Goal: Transaction & Acquisition: Purchase product/service

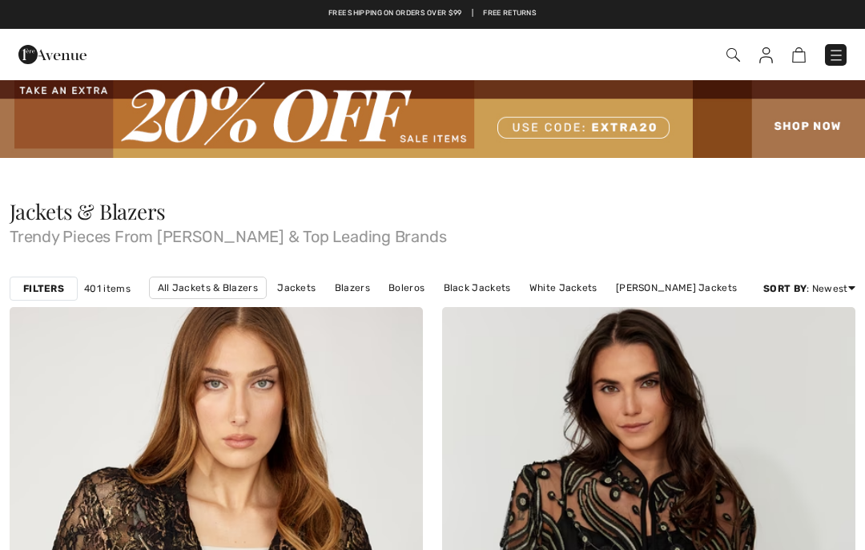
checkbox input "true"
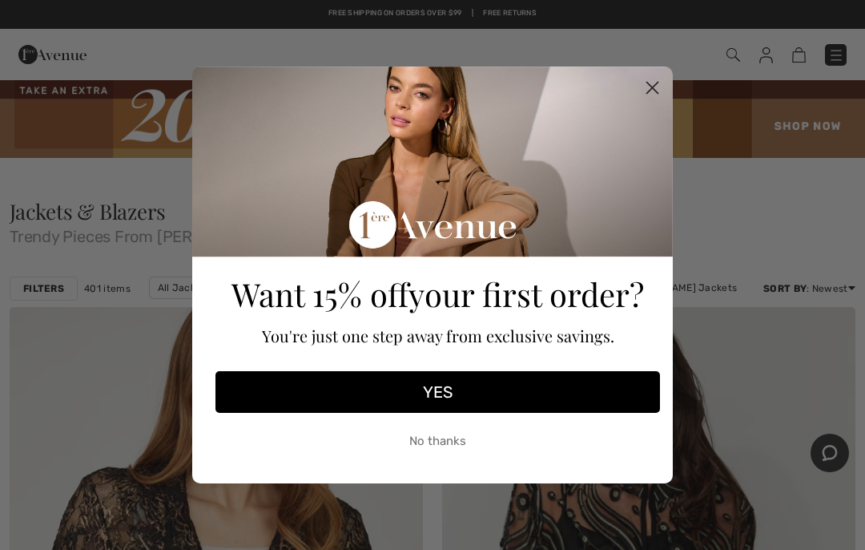
click at [538, 301] on span "your first order?" at bounding box center [527, 293] width 236 height 42
click at [651, 94] on icon "Close dialog" at bounding box center [652, 88] width 11 height 11
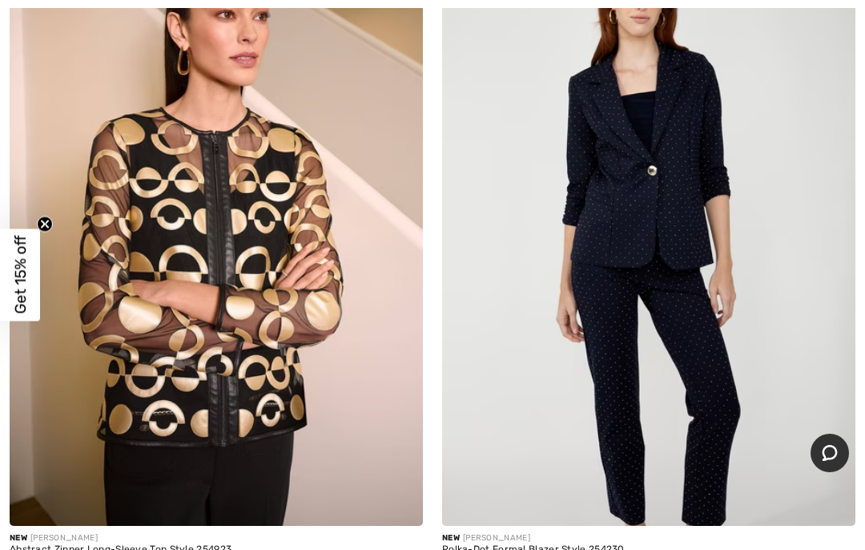
scroll to position [9793, 0]
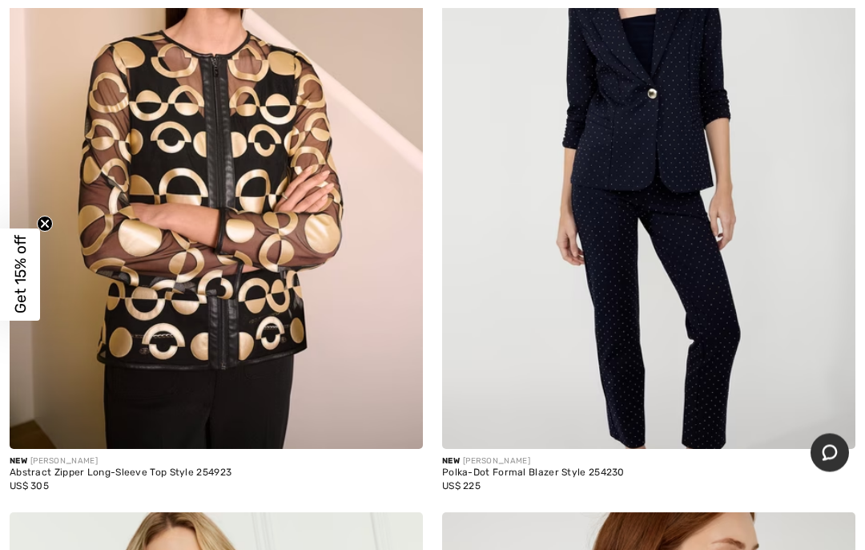
click at [107, 468] on div "Abstract Zipper Long-Sleeve Top Style 254923" at bounding box center [216, 473] width 413 height 11
click at [221, 285] on img at bounding box center [216, 139] width 413 height 620
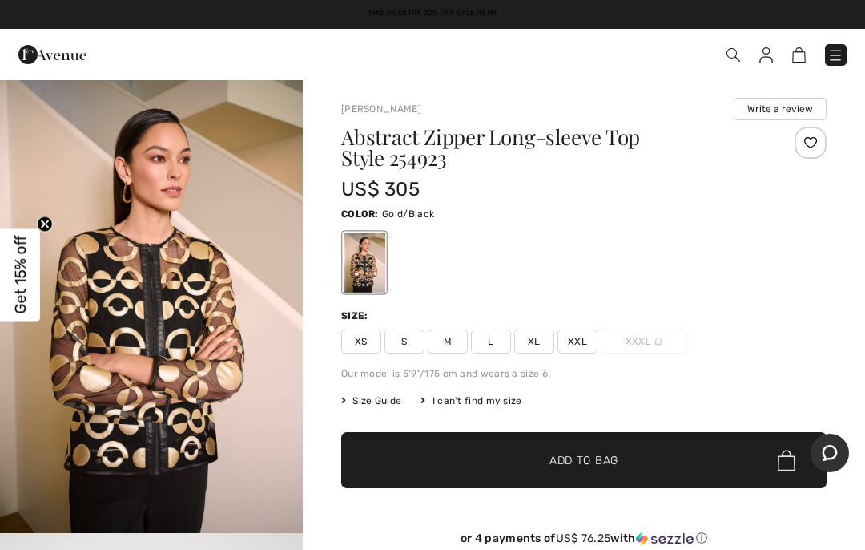
click at [578, 345] on span "XXL" at bounding box center [578, 341] width 40 height 24
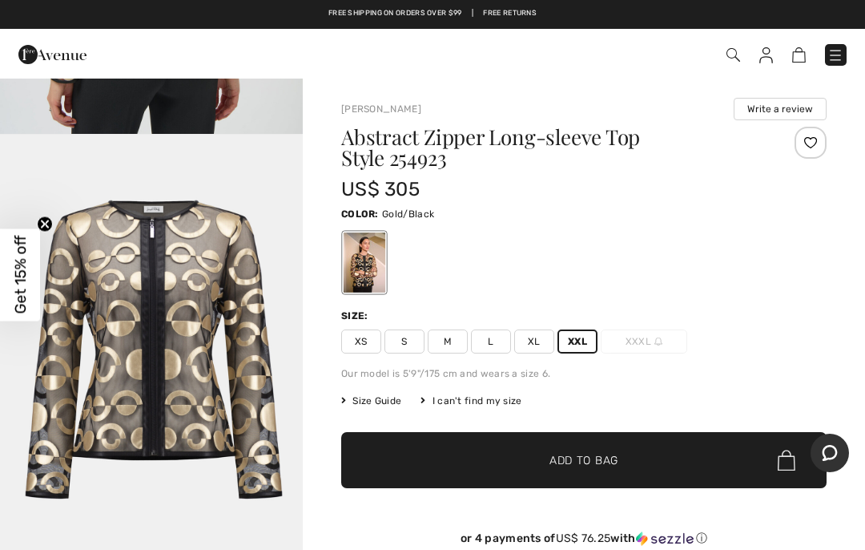
scroll to position [1762, 0]
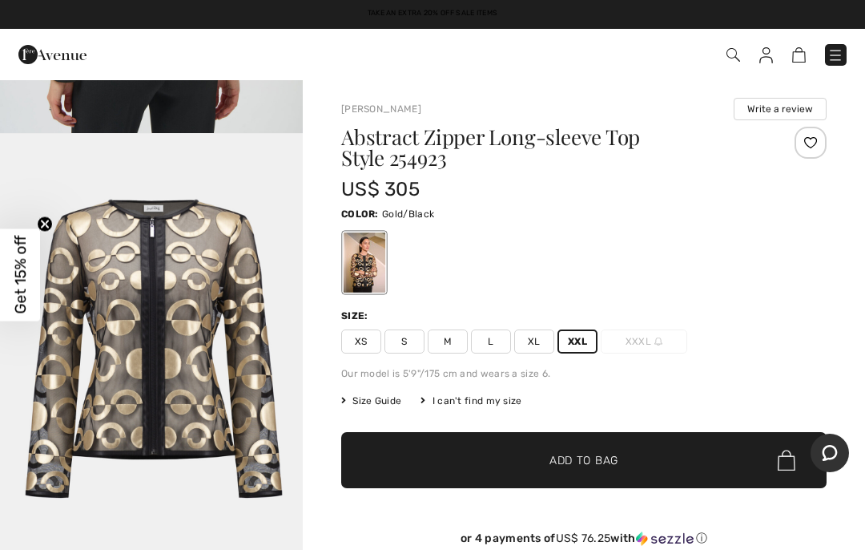
click at [590, 462] on span "Add to Bag" at bounding box center [584, 460] width 69 height 17
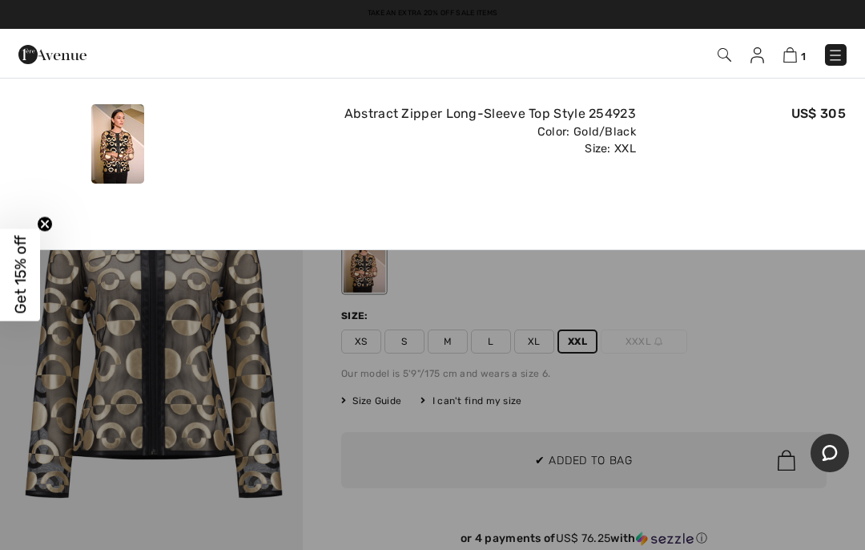
scroll to position [0, 0]
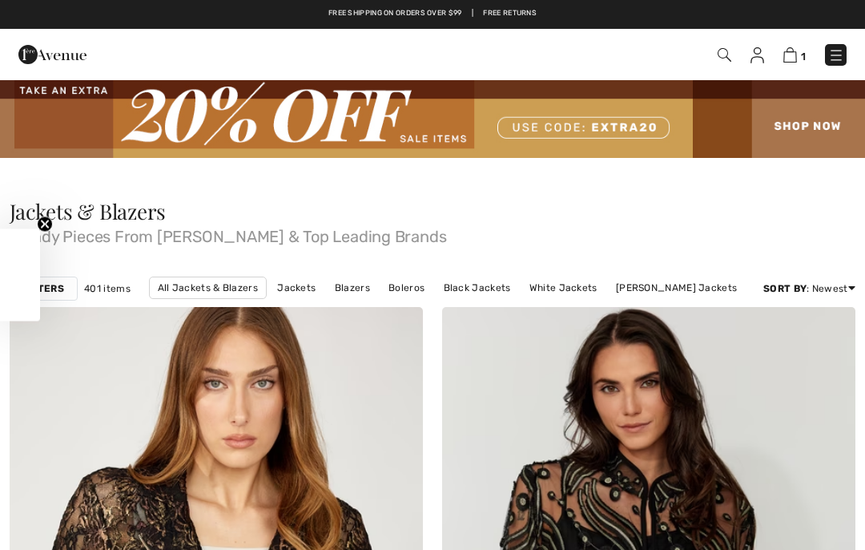
checkbox input "true"
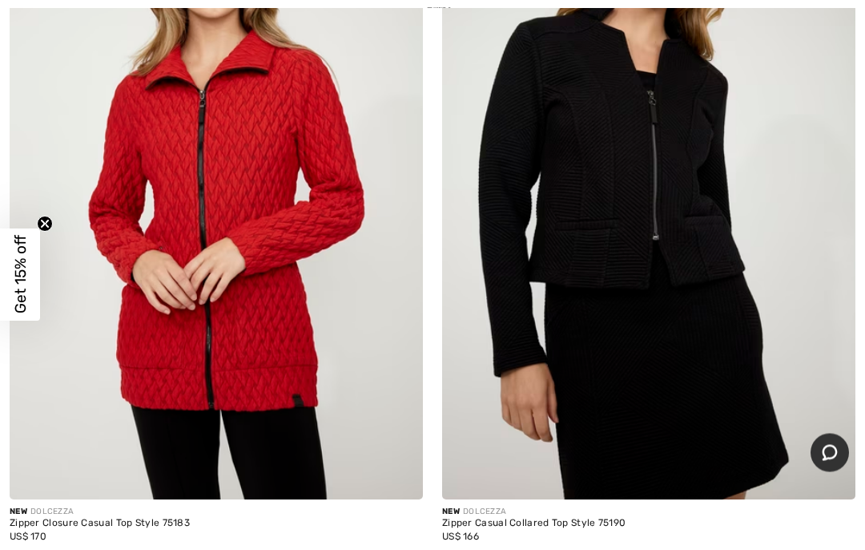
scroll to position [17659, 0]
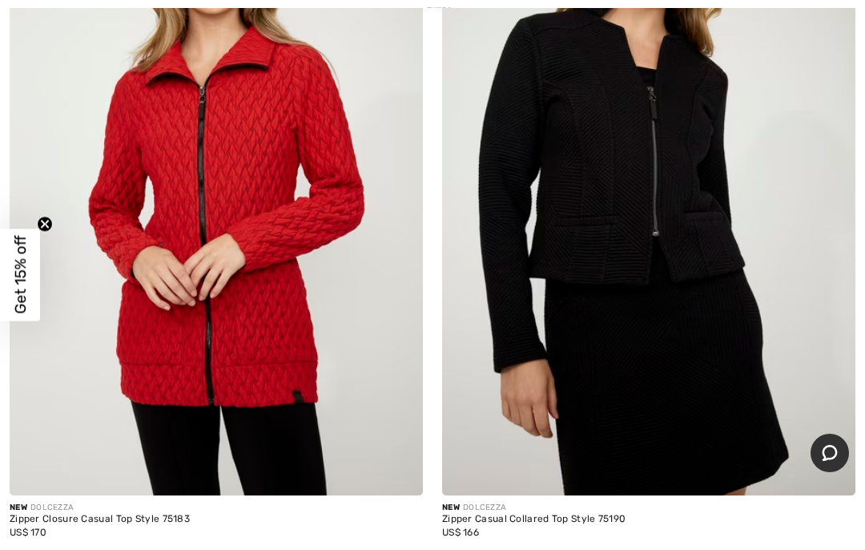
click at [87, 514] on div "Zipper Closure Casual Top Style 75183" at bounding box center [216, 519] width 413 height 11
click at [220, 336] on img at bounding box center [216, 185] width 413 height 620
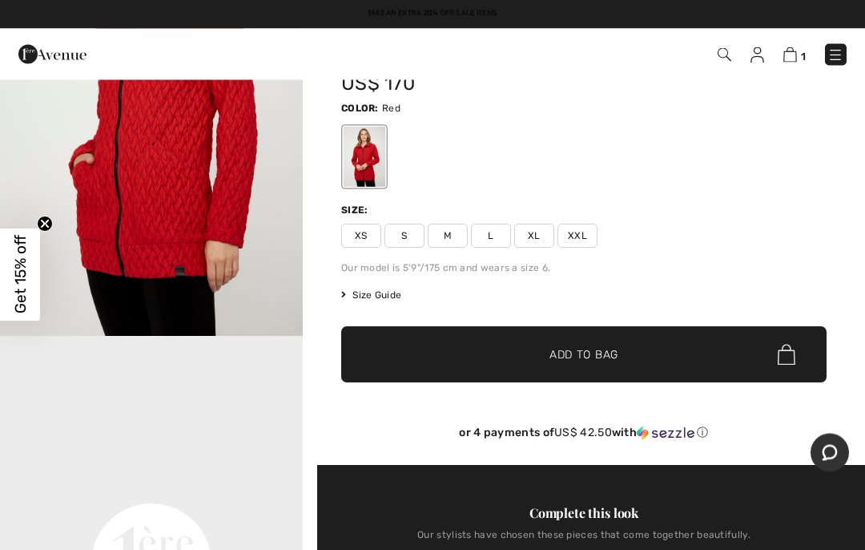
scroll to position [78, 0]
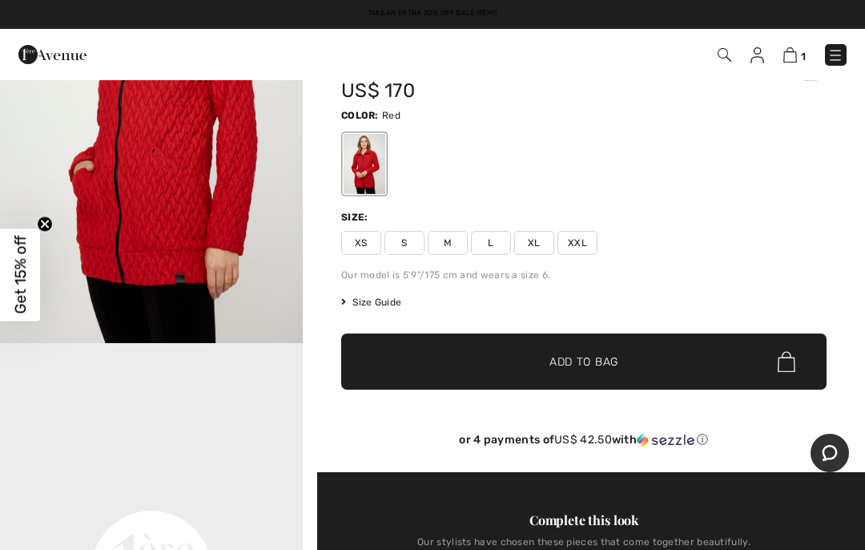
click at [582, 240] on span "XXL" at bounding box center [578, 243] width 40 height 24
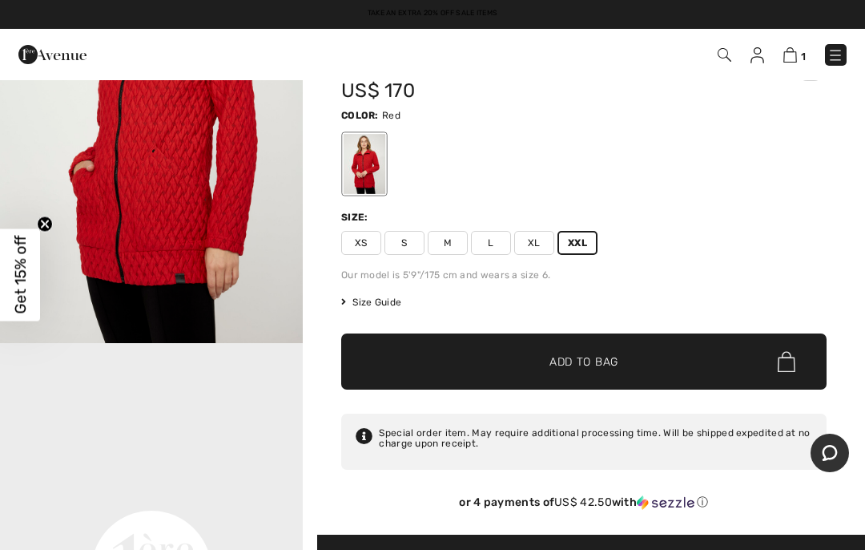
click at [588, 369] on span "Add to Bag" at bounding box center [584, 361] width 69 height 17
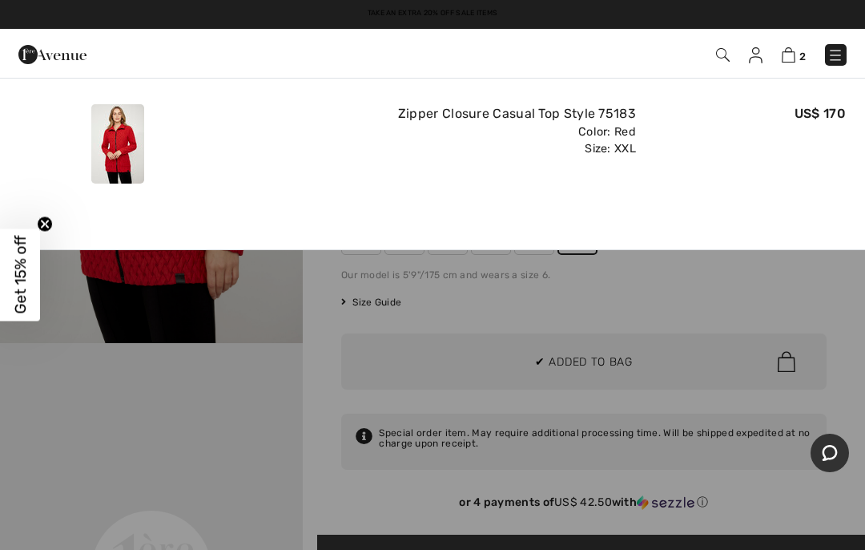
scroll to position [0, 0]
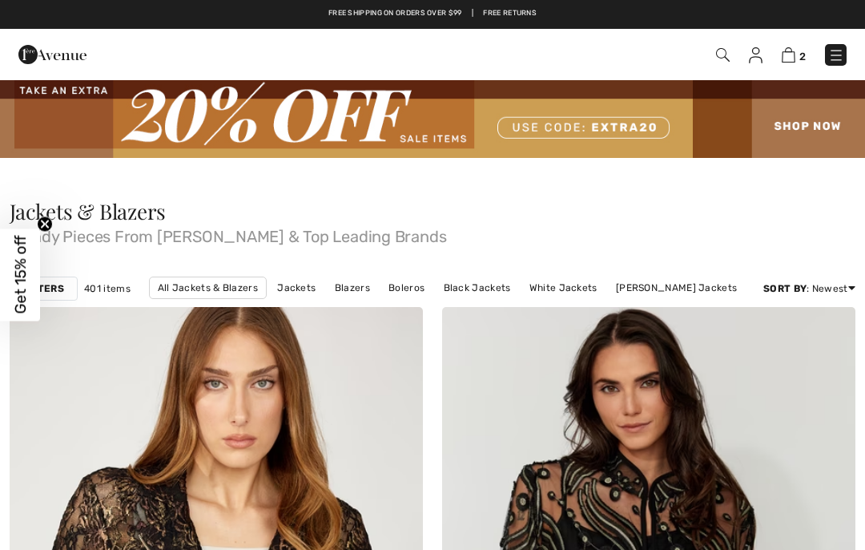
checkbox input "true"
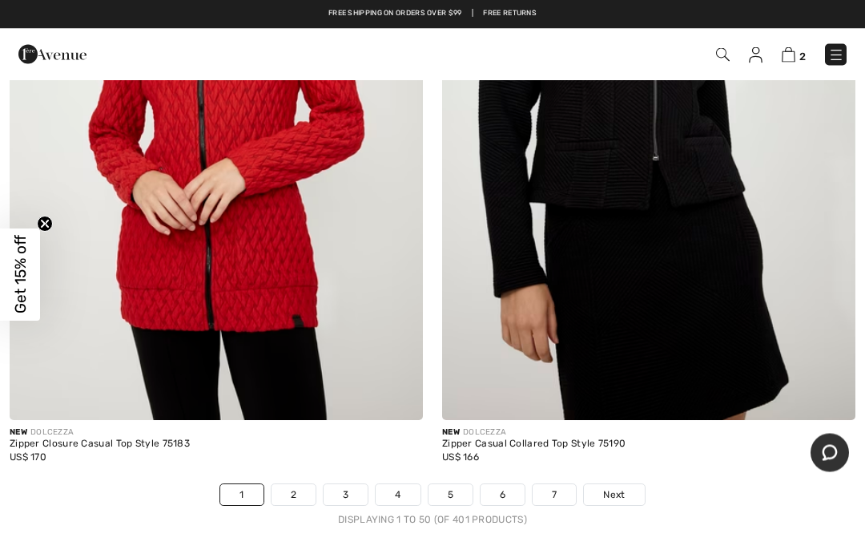
scroll to position [17739, 0]
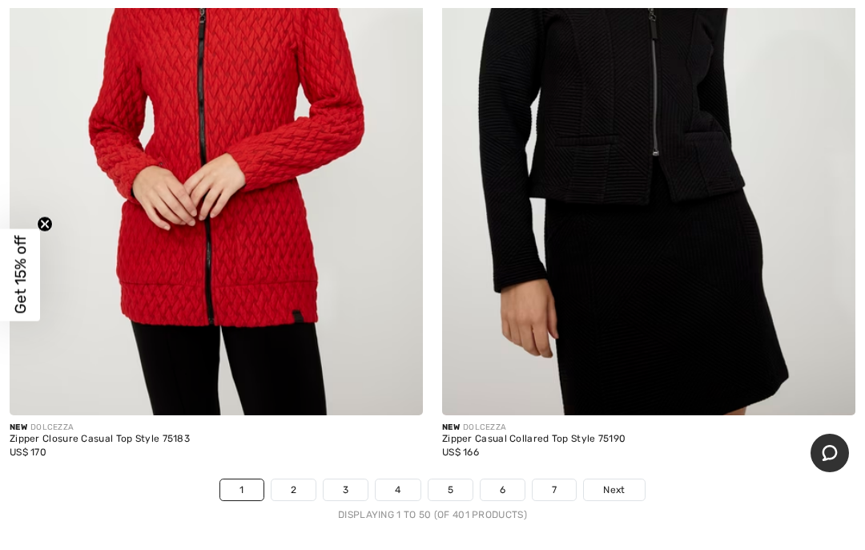
click at [619, 482] on span "Next" at bounding box center [614, 489] width 22 height 14
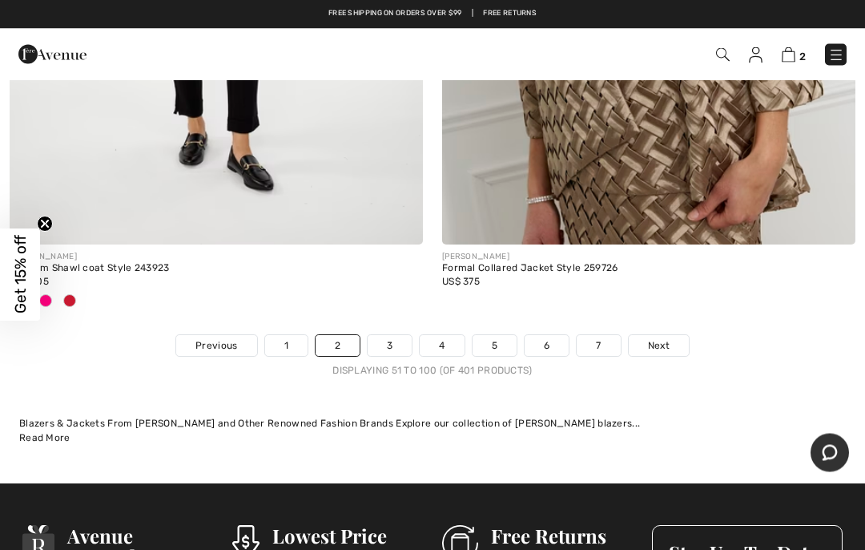
scroll to position [17844, 0]
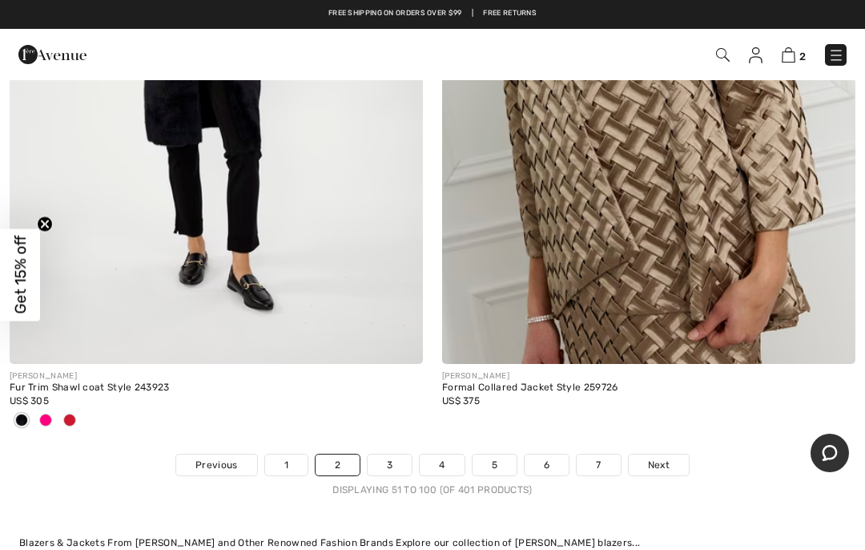
click at [666, 457] on span "Next" at bounding box center [659, 464] width 22 height 14
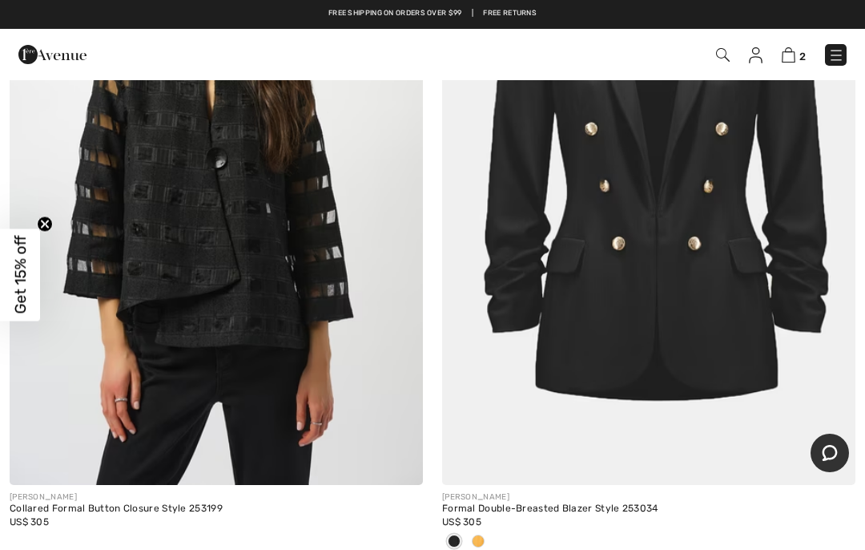
scroll to position [11796, 0]
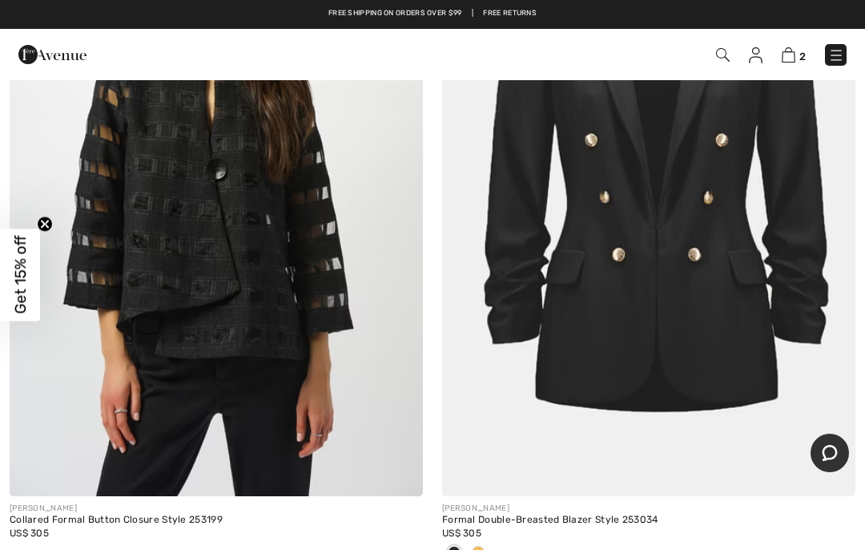
click at [483, 546] on span at bounding box center [478, 552] width 13 height 13
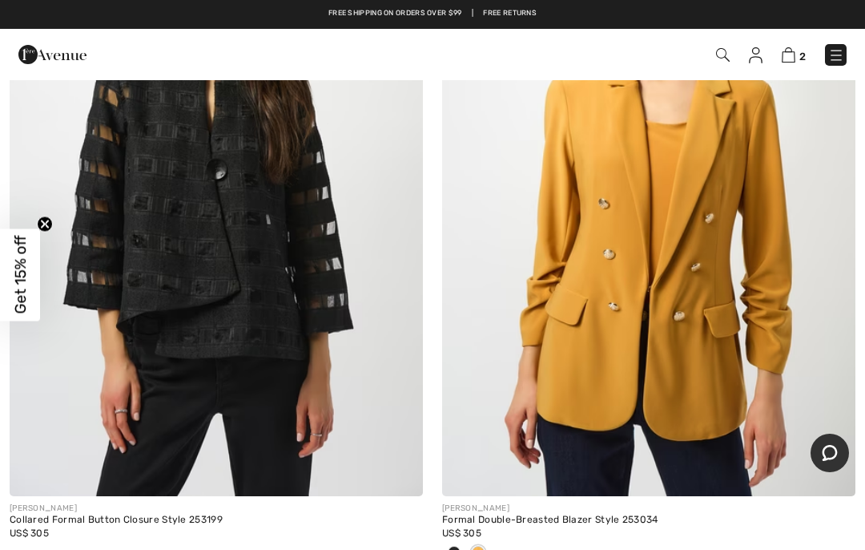
click at [453, 546] on span at bounding box center [454, 552] width 13 height 13
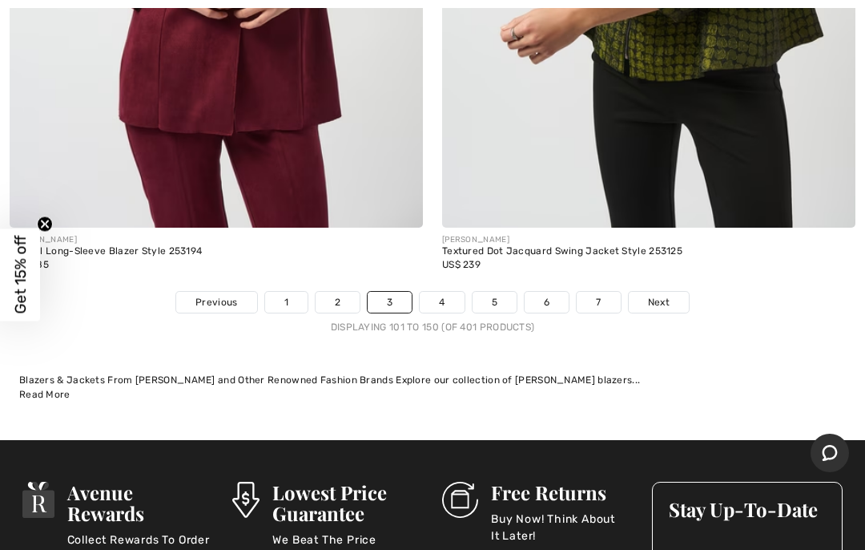
scroll to position [17901, 0]
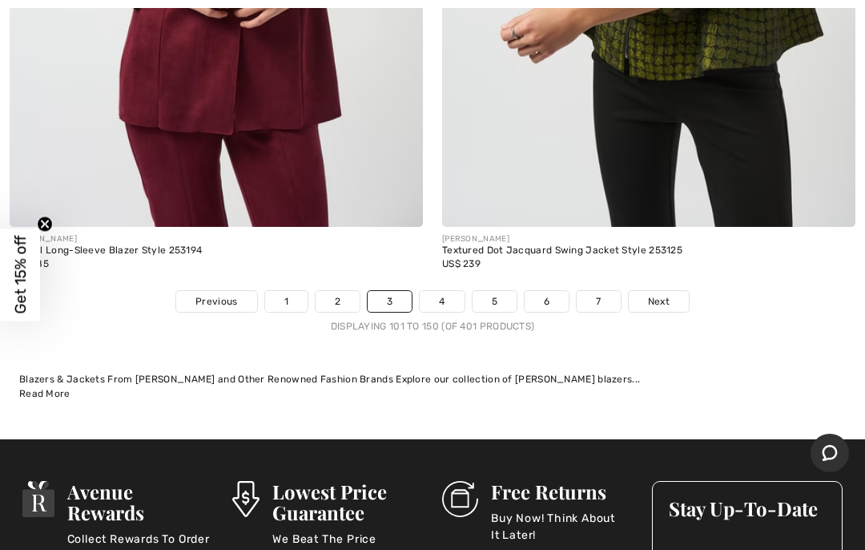
click at [659, 294] on span "Next" at bounding box center [659, 301] width 22 height 14
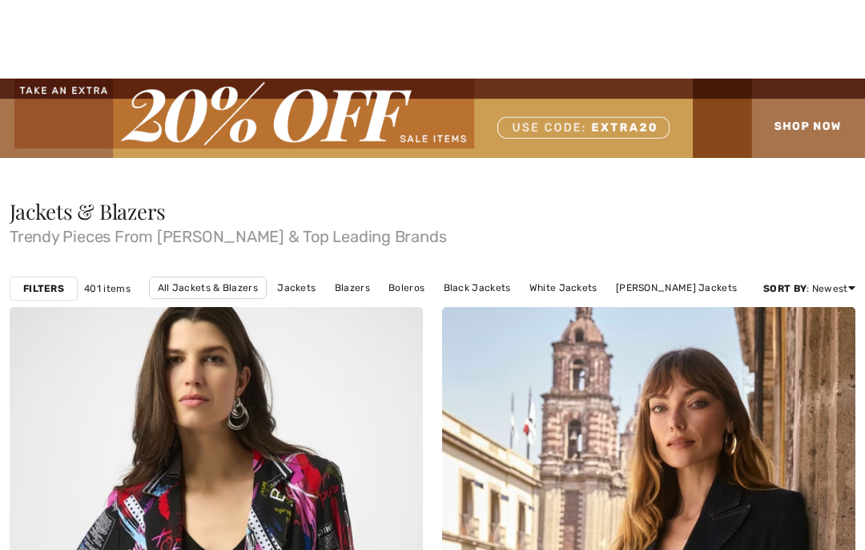
checkbox input "true"
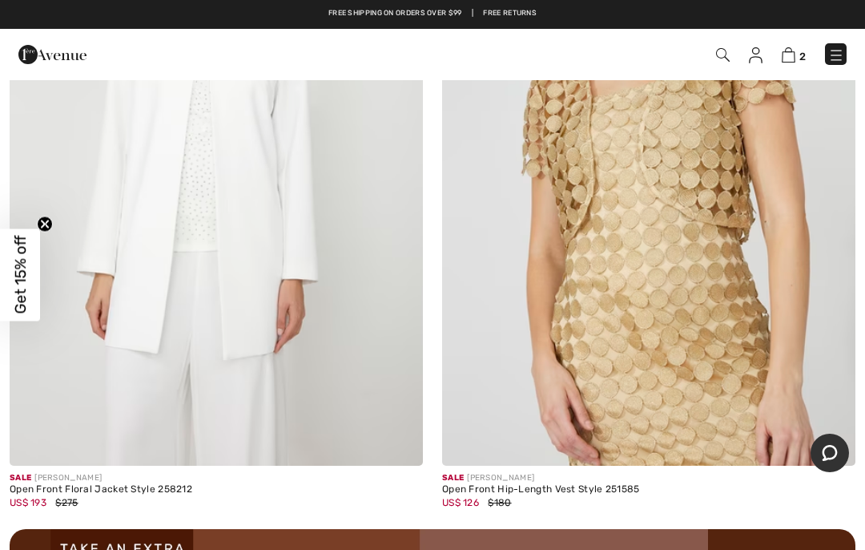
scroll to position [8170, 0]
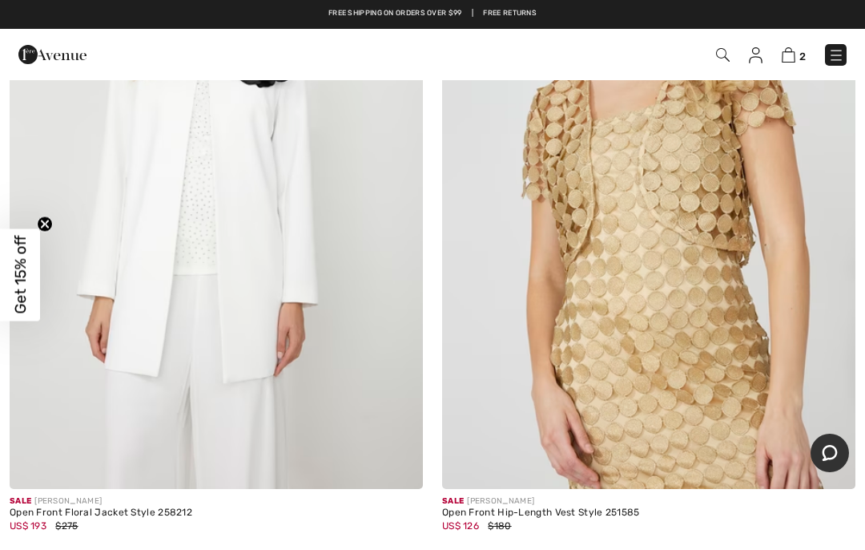
click at [617, 431] on img at bounding box center [648, 179] width 413 height 620
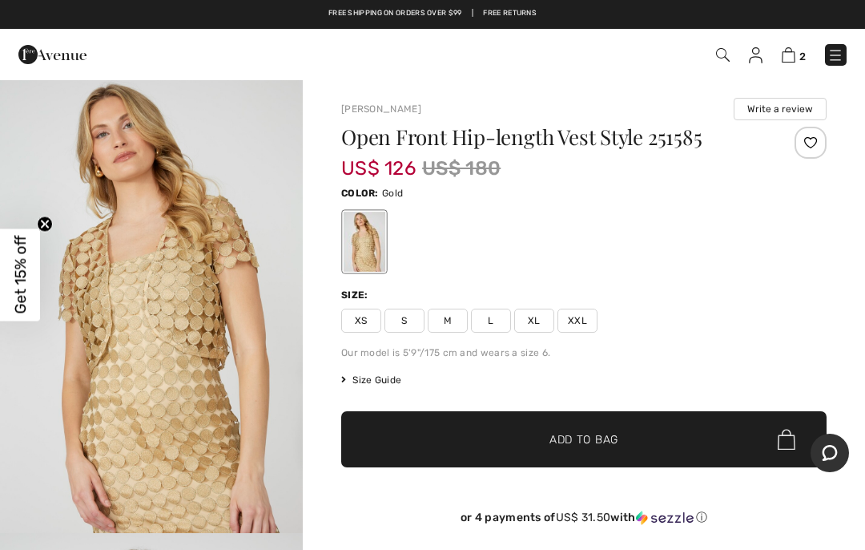
click at [584, 321] on span "XXL" at bounding box center [578, 320] width 40 height 24
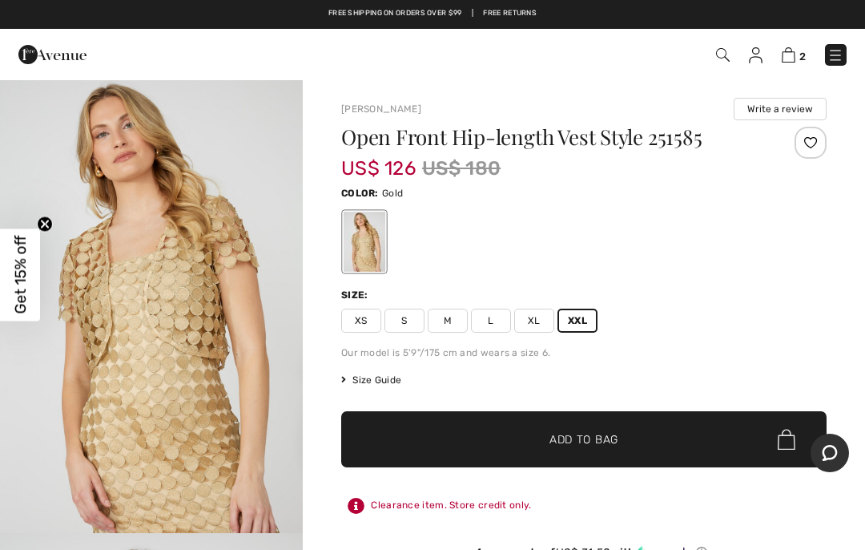
click at [588, 448] on span "✔ Added to Bag Add to Bag" at bounding box center [584, 439] width 486 height 56
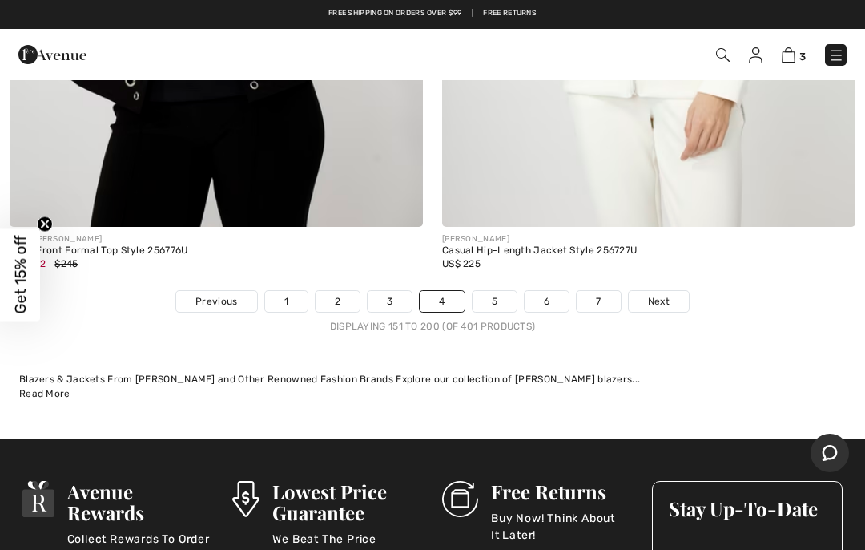
scroll to position [17977, 0]
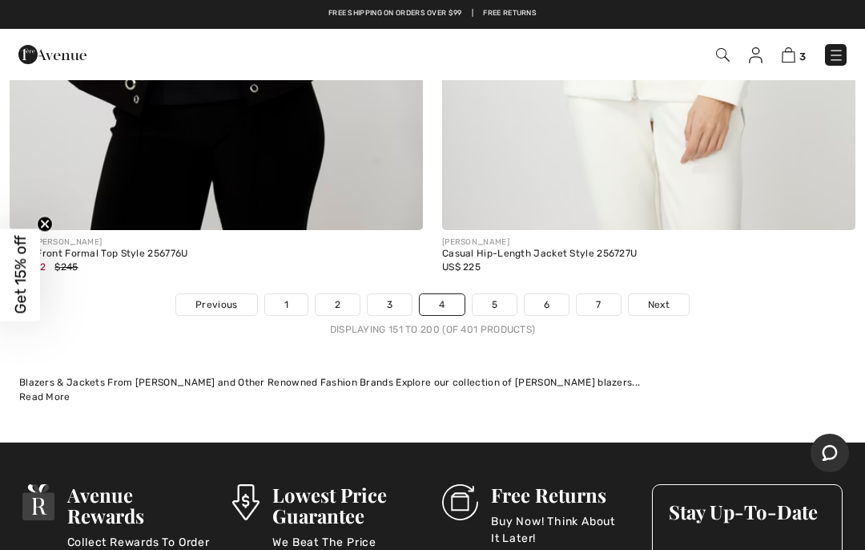
click at [660, 297] on span "Next" at bounding box center [659, 304] width 22 height 14
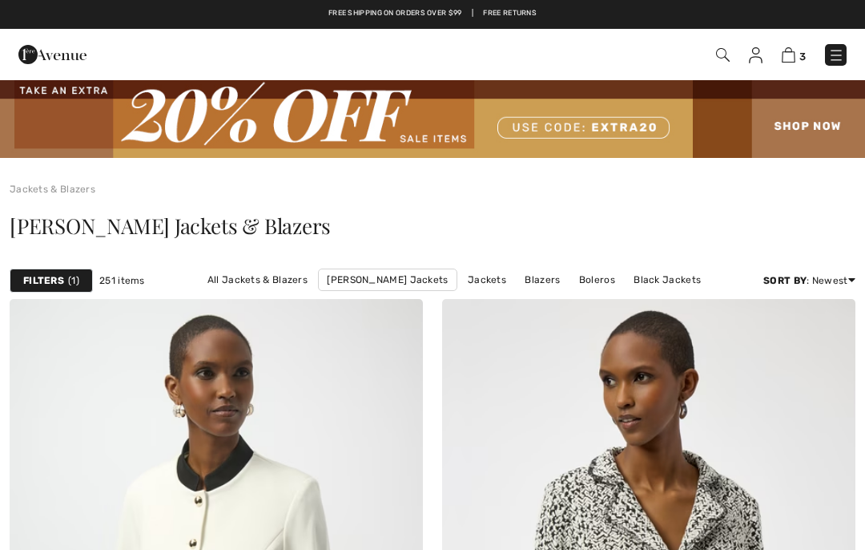
checkbox input "true"
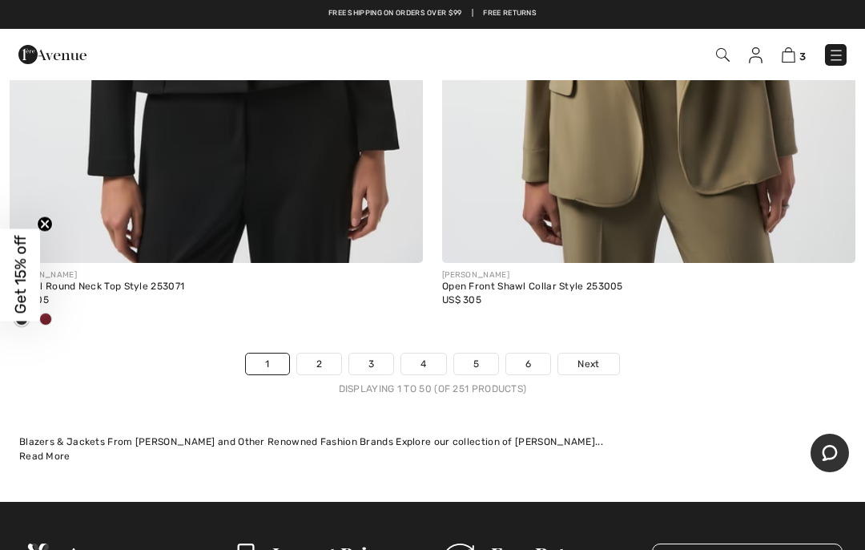
scroll to position [18015, 0]
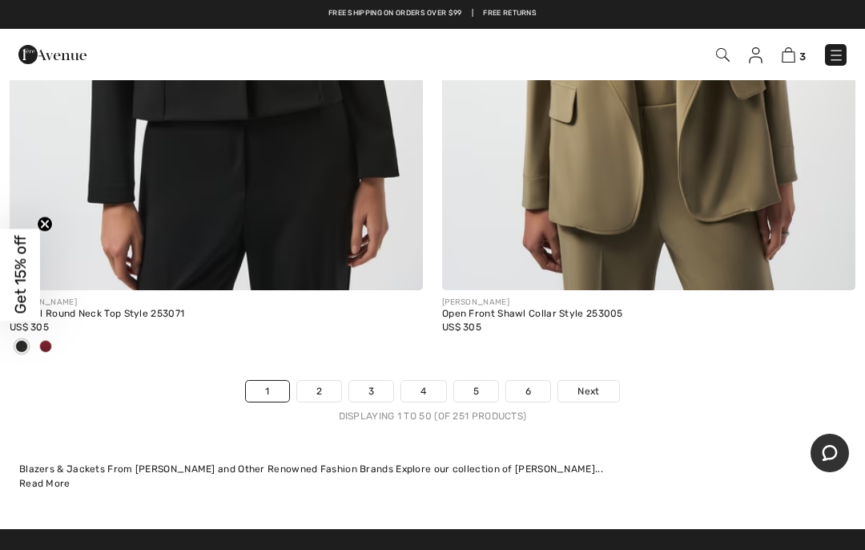
click at [486, 381] on link "5" at bounding box center [476, 391] width 44 height 21
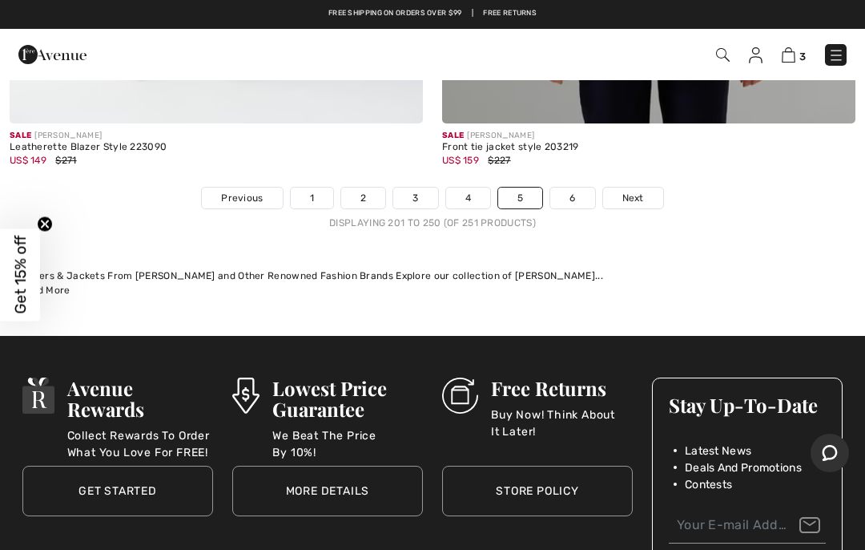
scroll to position [17993, 0]
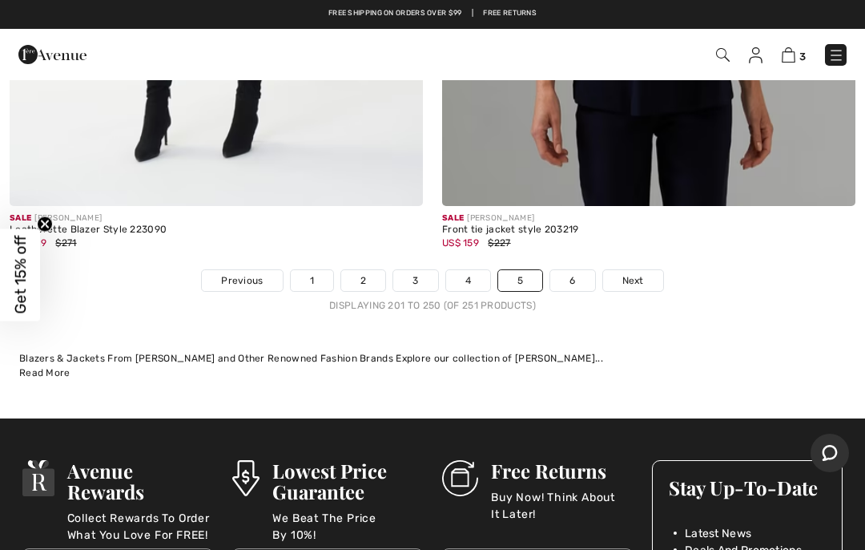
click at [465, 270] on link "4" at bounding box center [468, 280] width 44 height 21
click at [473, 270] on link "4" at bounding box center [468, 280] width 44 height 21
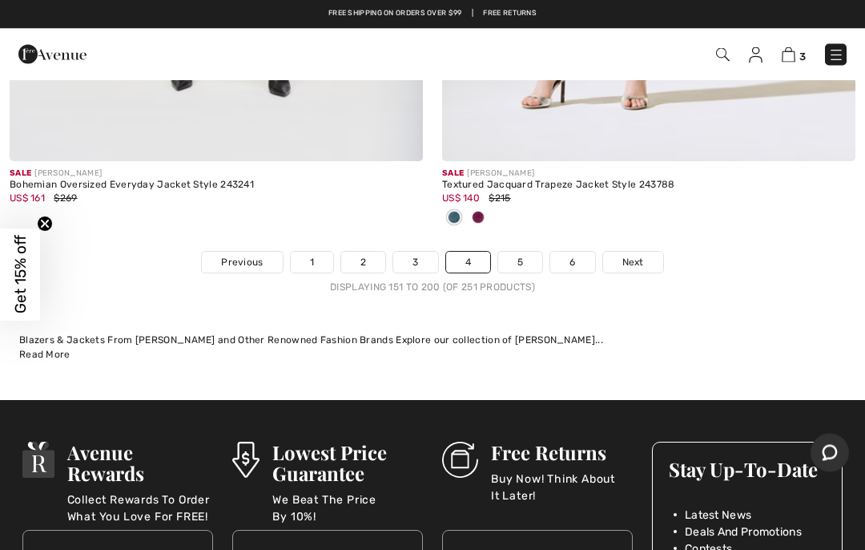
scroll to position [17870, 0]
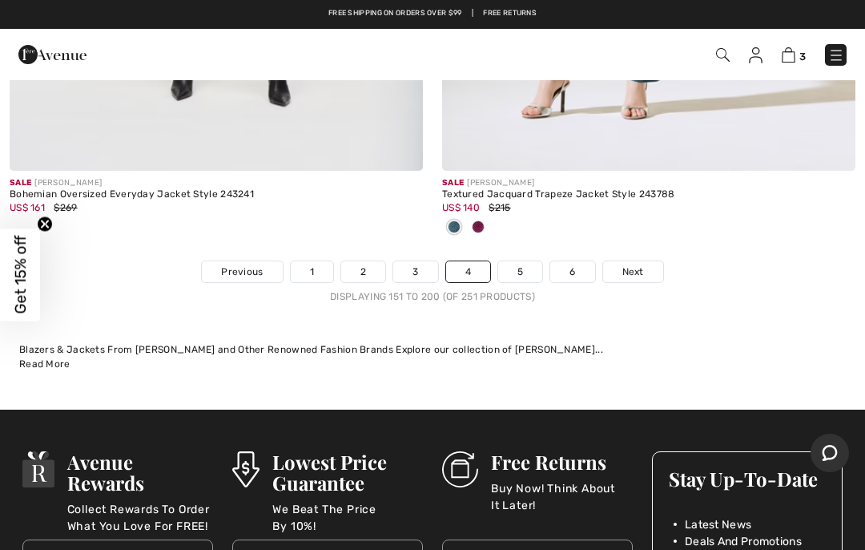
click at [407, 261] on link "3" at bounding box center [415, 271] width 44 height 21
click at [420, 261] on link "3" at bounding box center [415, 271] width 44 height 21
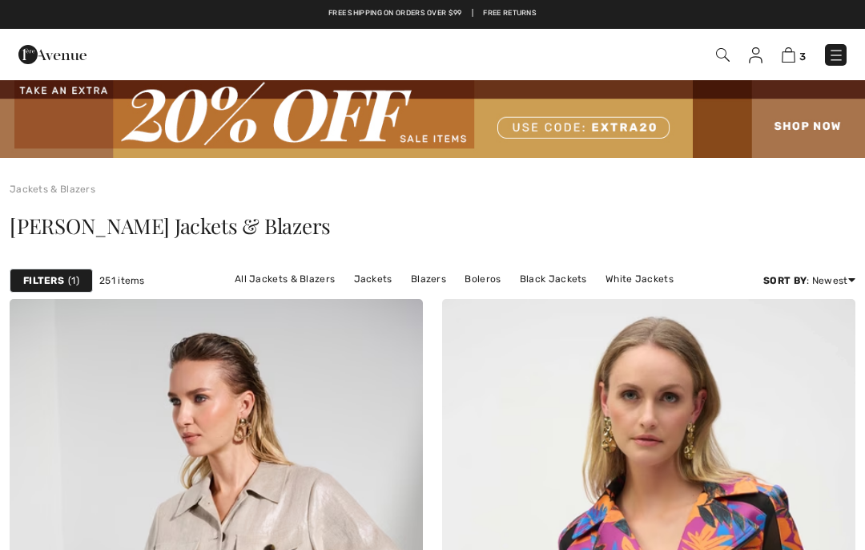
checkbox input "true"
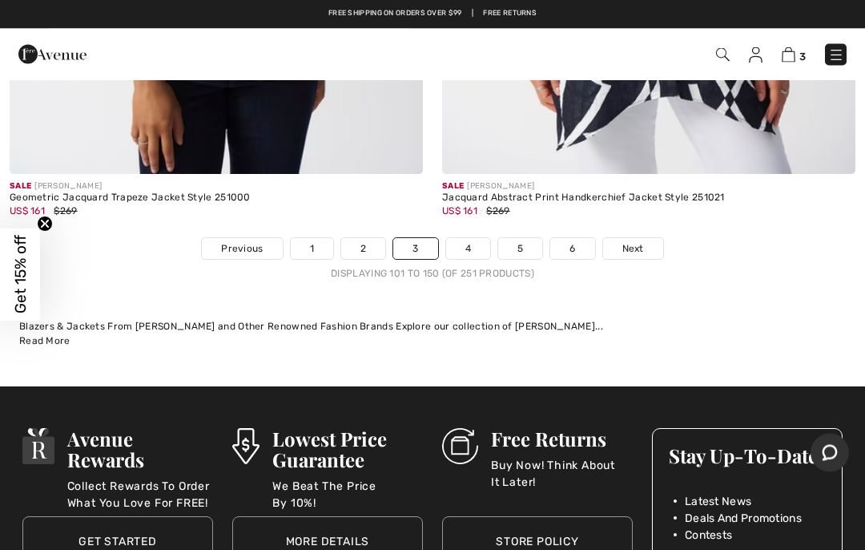
scroll to position [18184, 0]
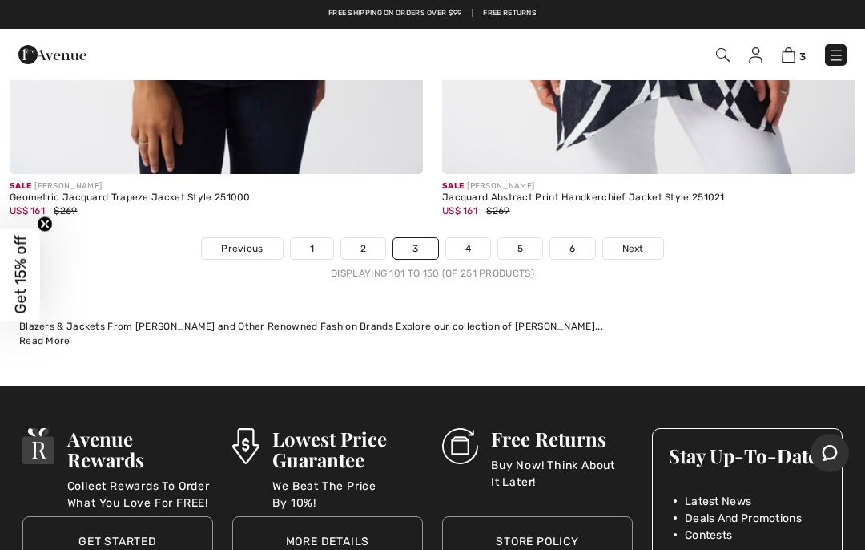
click at [578, 238] on link "6" at bounding box center [572, 248] width 44 height 21
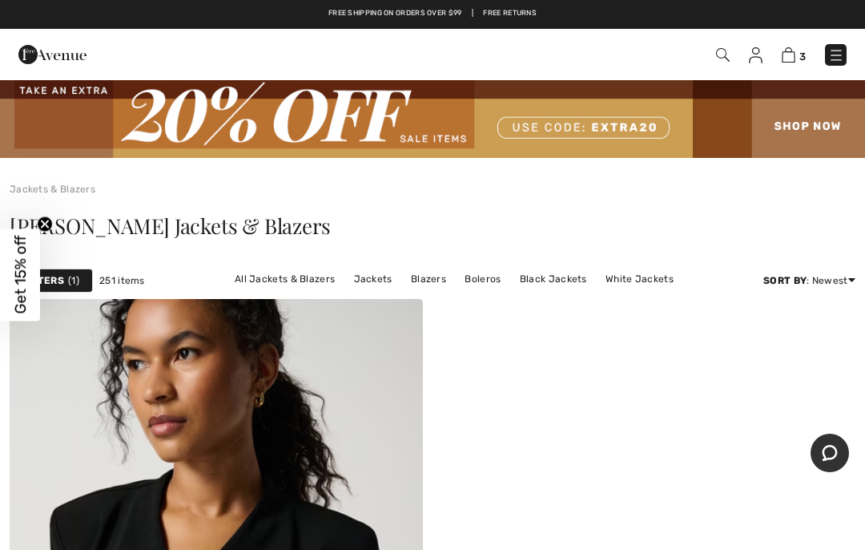
click at [727, 58] on img at bounding box center [723, 55] width 14 height 14
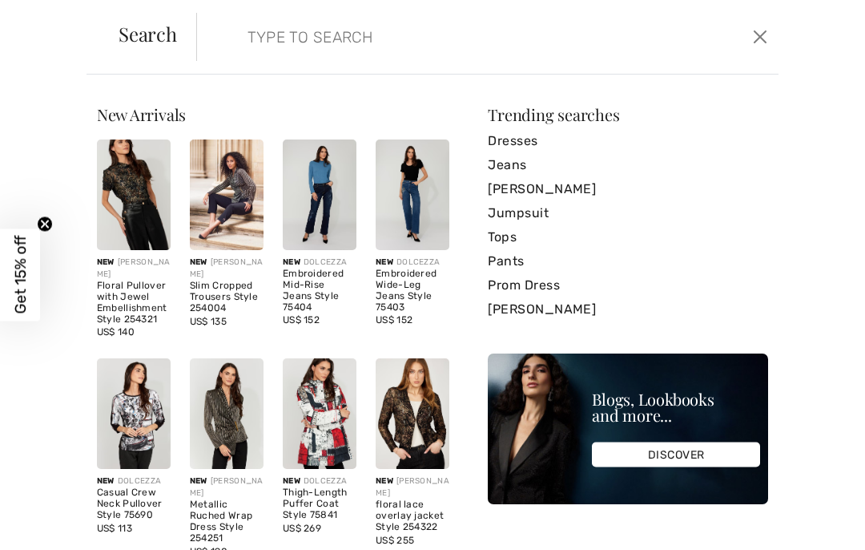
click at [281, 37] on input "search" at bounding box center [428, 37] width 385 height 48
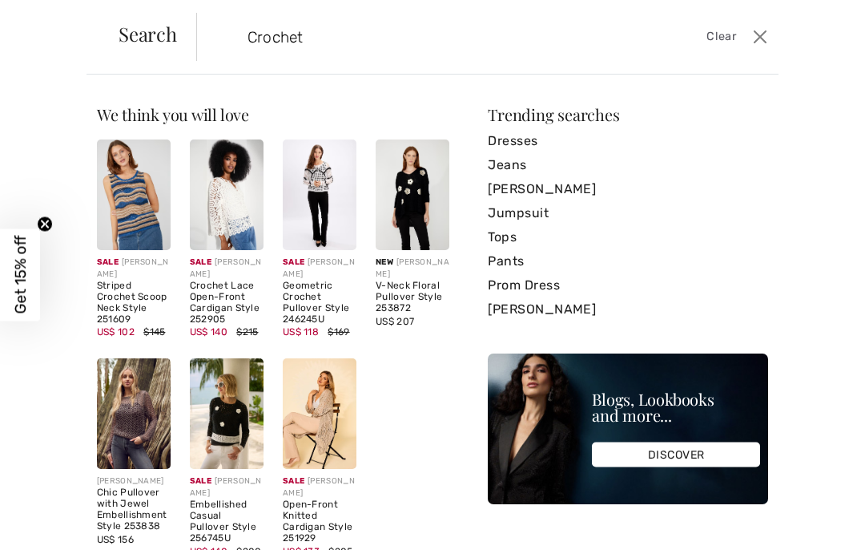
type input "Crochet"
click at [159, 38] on span "Search" at bounding box center [148, 33] width 58 height 19
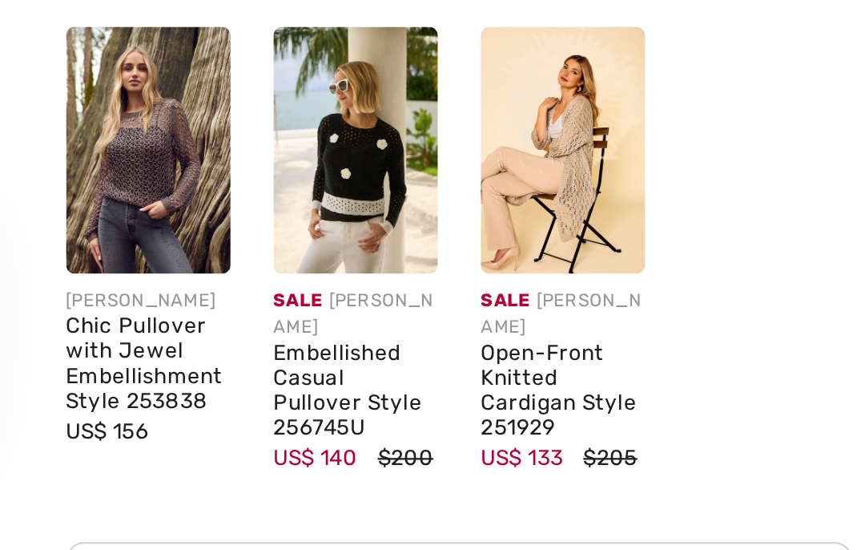
scroll to position [379, 0]
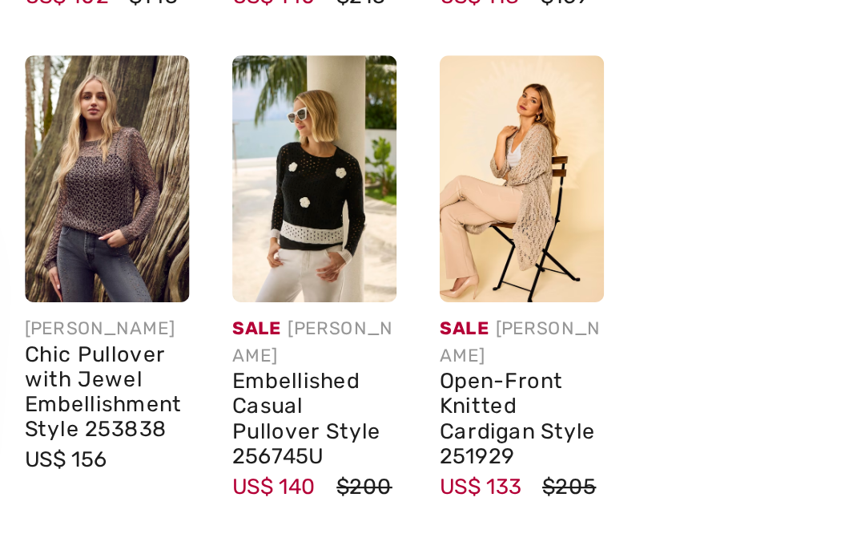
click at [203, 360] on link "View All Results" at bounding box center [273, 375] width 353 height 30
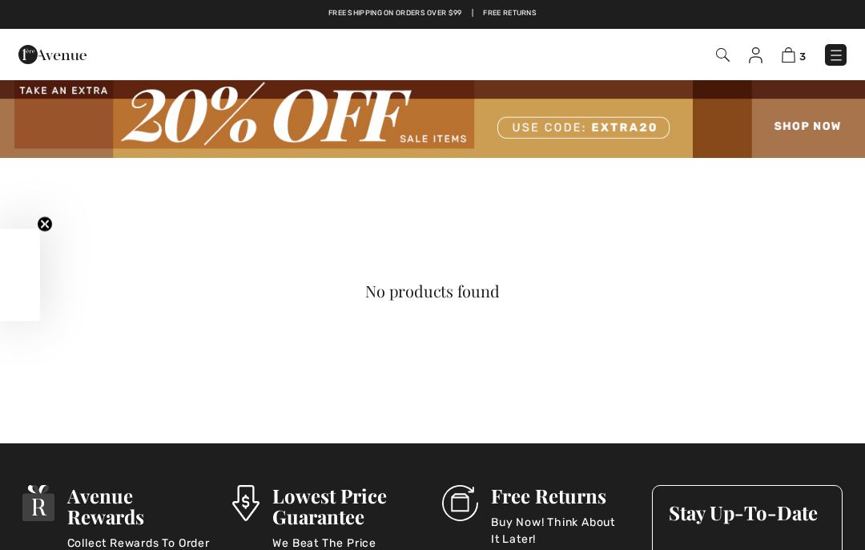
checkbox input "true"
click at [722, 60] on img at bounding box center [723, 55] width 14 height 14
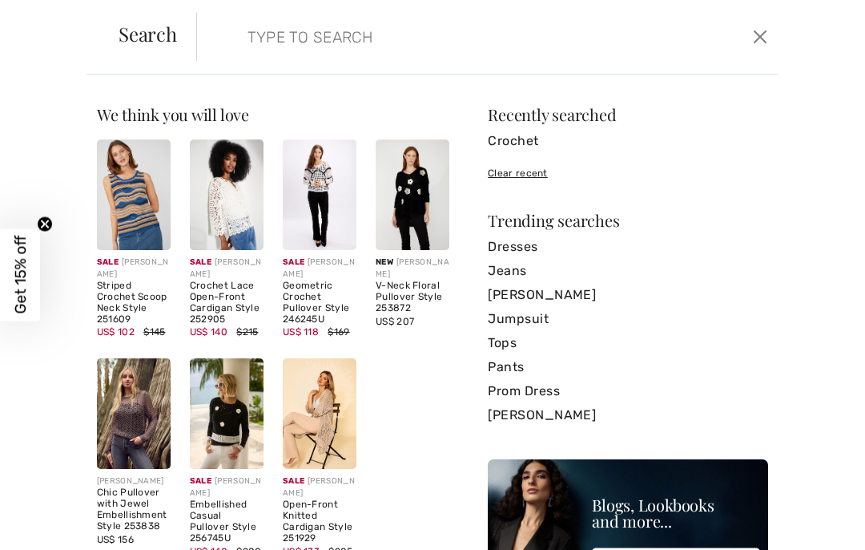
click at [254, 40] on input "search" at bounding box center [428, 37] width 385 height 48
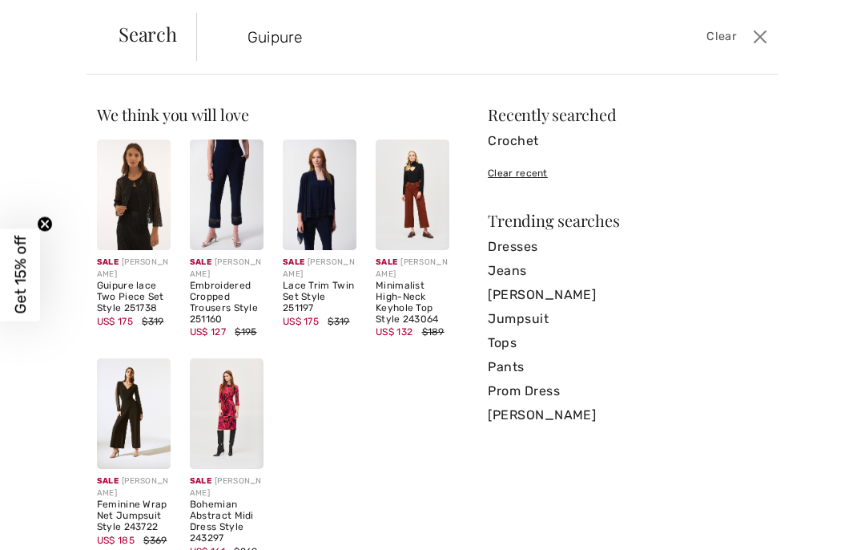
type input "Guipure"
click at [152, 41] on span "Search" at bounding box center [148, 33] width 58 height 19
click at [136, 220] on img at bounding box center [134, 194] width 74 height 111
click at [119, 296] on div "Guipure lace Two Piece Set Style 251738" at bounding box center [134, 296] width 74 height 33
click at [134, 294] on div "Guipure lace Two Piece Set Style 251738" at bounding box center [134, 296] width 74 height 33
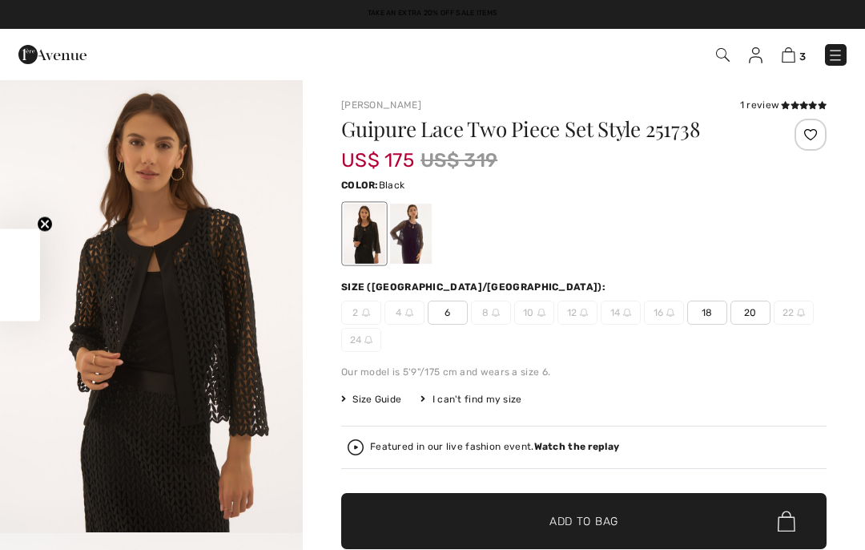
checkbox input "true"
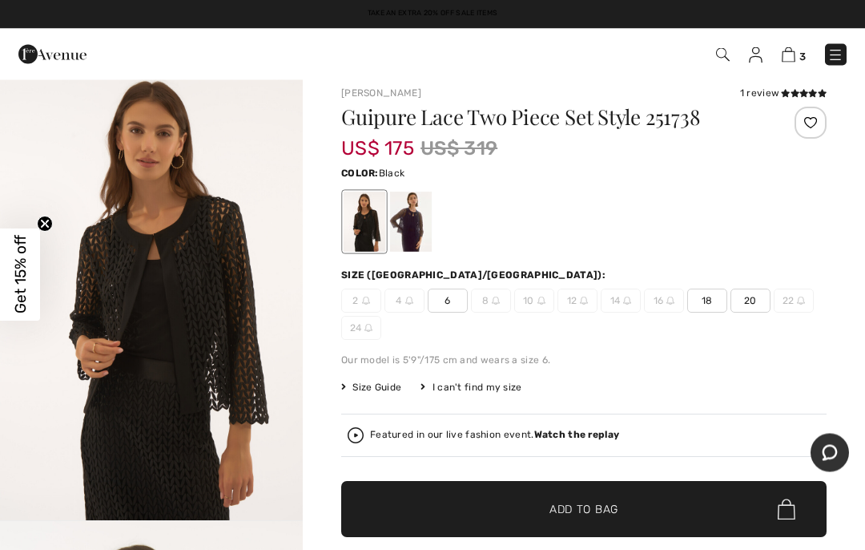
scroll to position [10, 0]
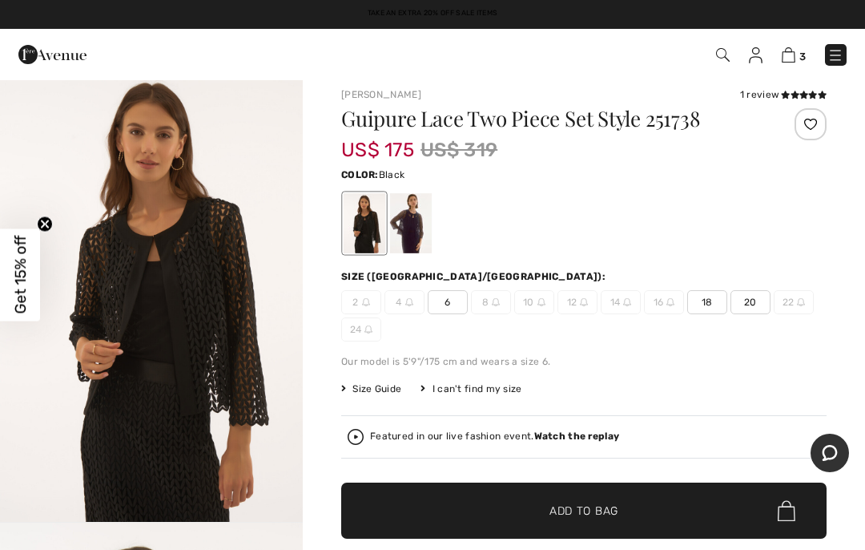
click at [711, 305] on span "18" at bounding box center [707, 302] width 40 height 24
click at [589, 510] on span "Add to Bag" at bounding box center [584, 510] width 69 height 17
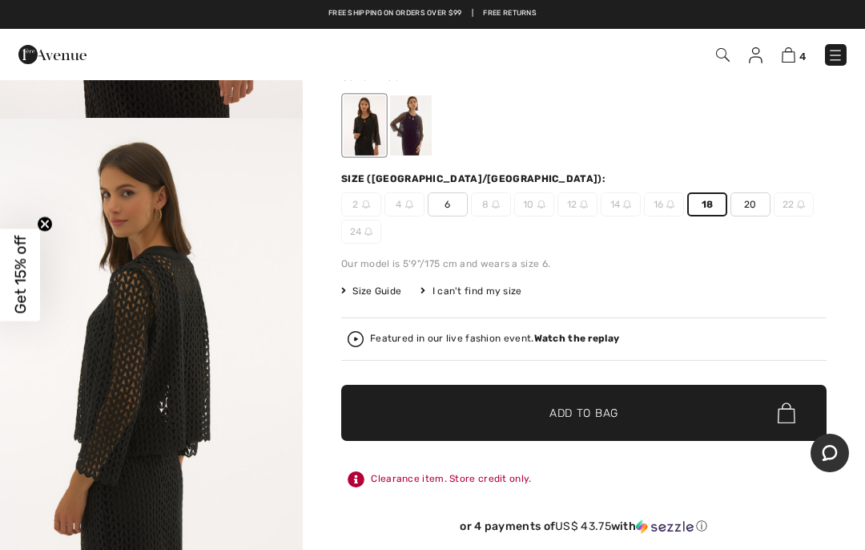
scroll to position [266, 0]
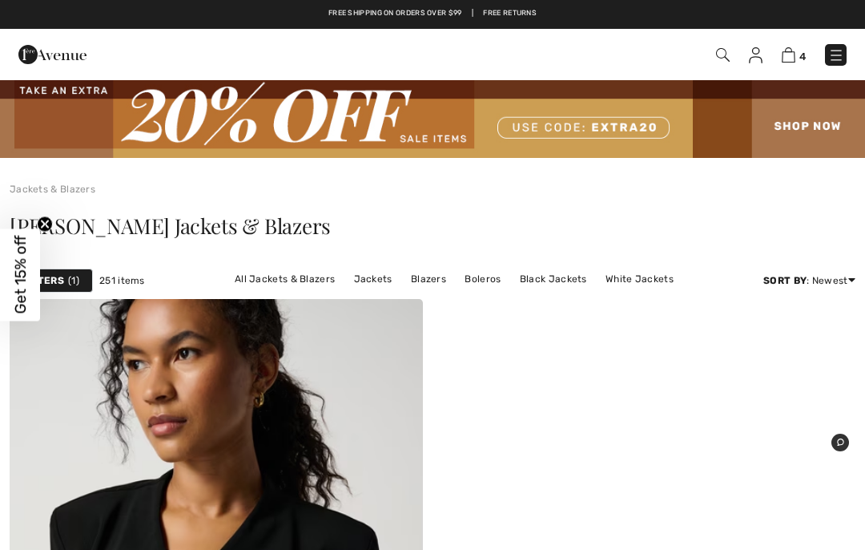
click at [720, 58] on img at bounding box center [723, 55] width 14 height 14
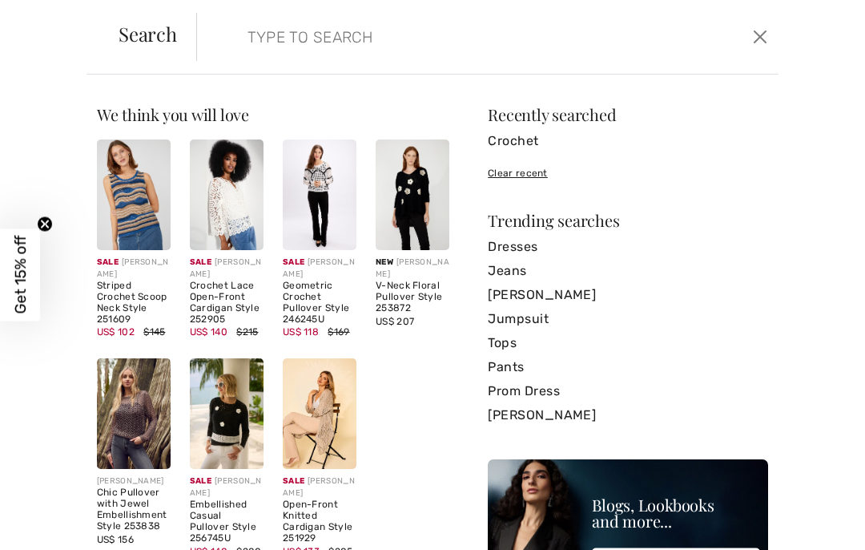
click at [272, 41] on input "search" at bounding box center [428, 37] width 385 height 48
type input "Lace"
click at [147, 33] on span "Search" at bounding box center [148, 33] width 58 height 19
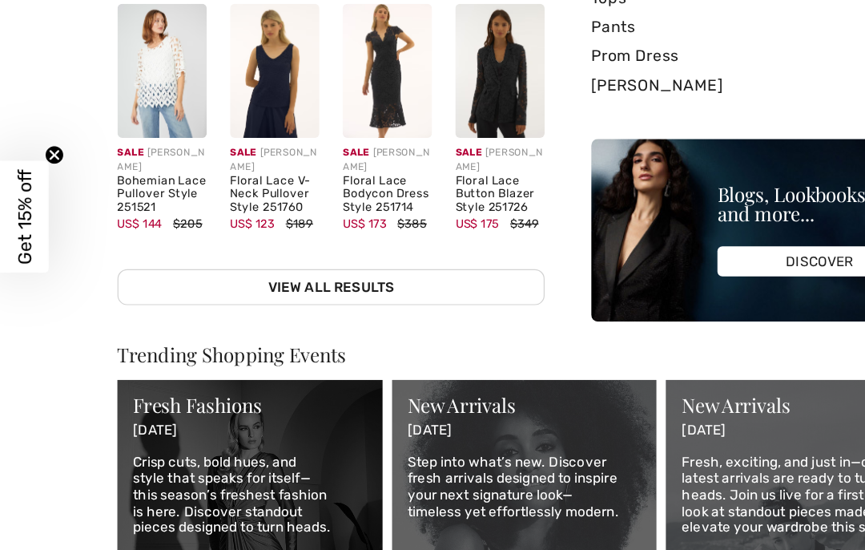
scroll to position [249, 0]
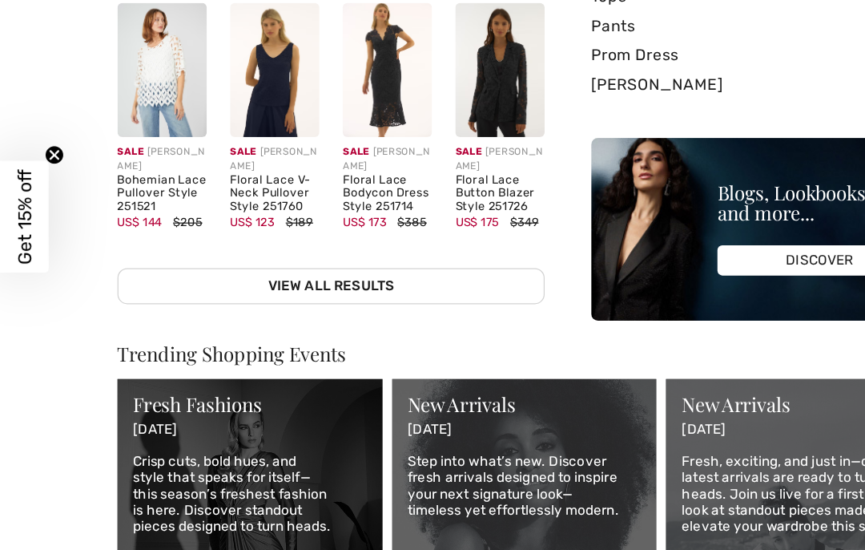
click at [308, 317] on link "View All Results" at bounding box center [273, 332] width 353 height 30
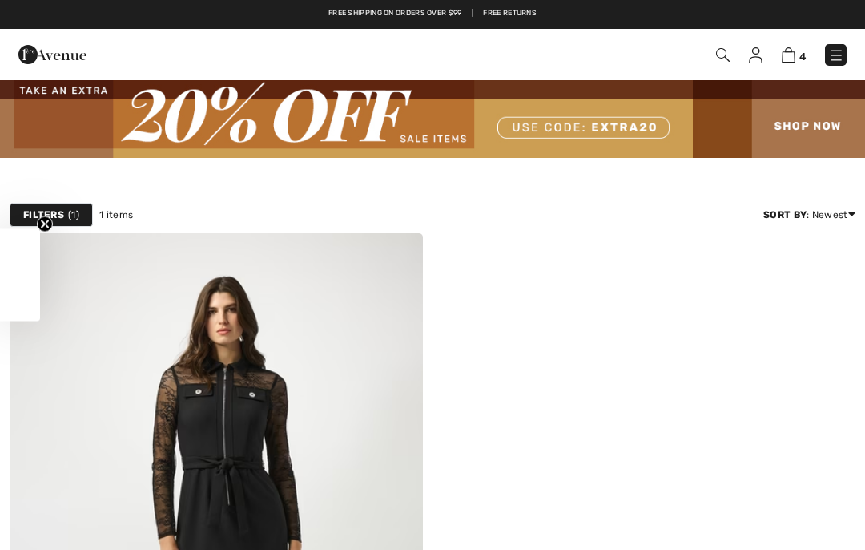
checkbox input "true"
click at [792, 50] on img at bounding box center [789, 54] width 14 height 15
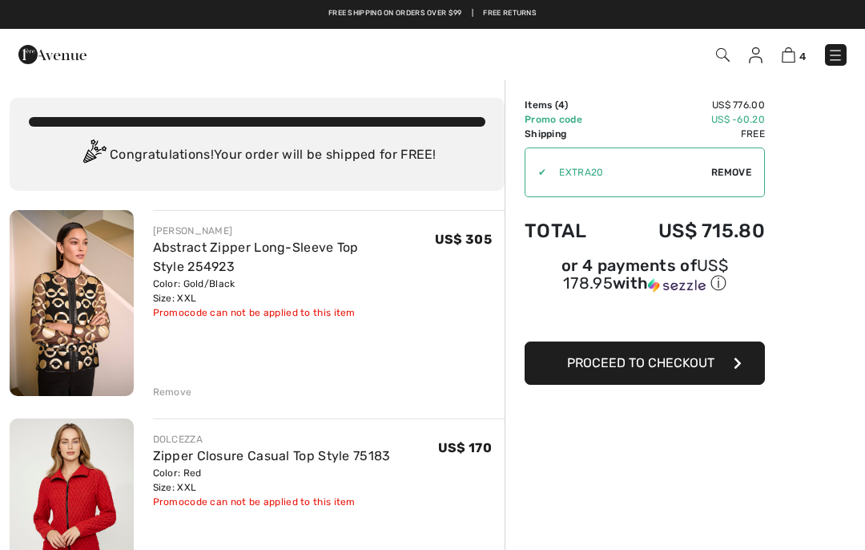
click at [729, 57] on img at bounding box center [723, 55] width 14 height 14
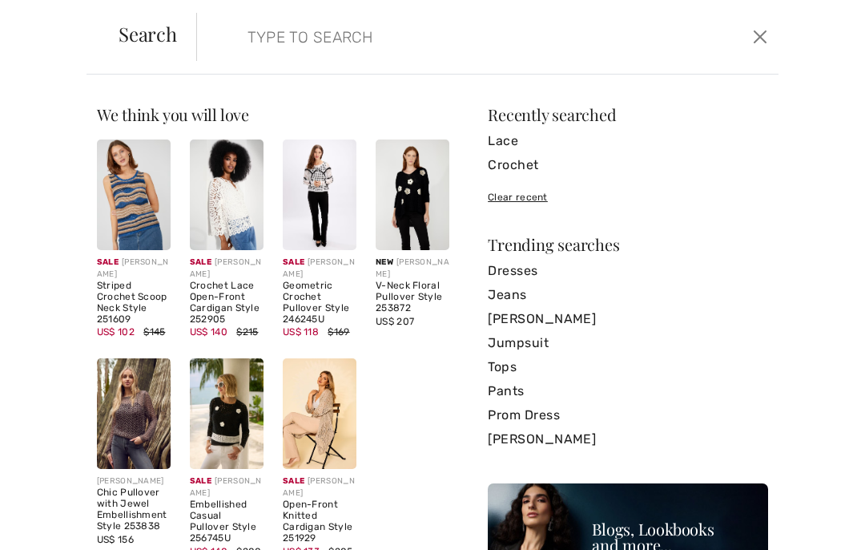
click at [253, 43] on input "search" at bounding box center [428, 37] width 385 height 48
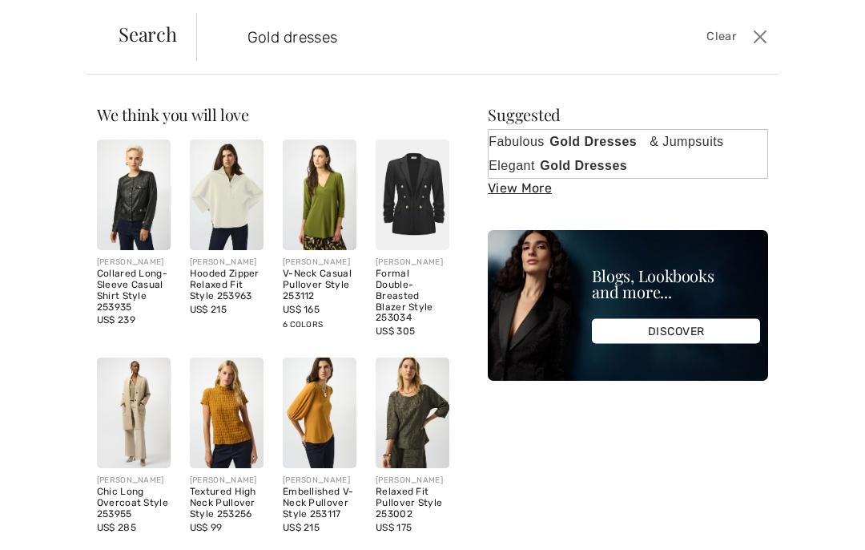
type input "Gold dresses"
click at [152, 42] on span "Search" at bounding box center [148, 33] width 58 height 19
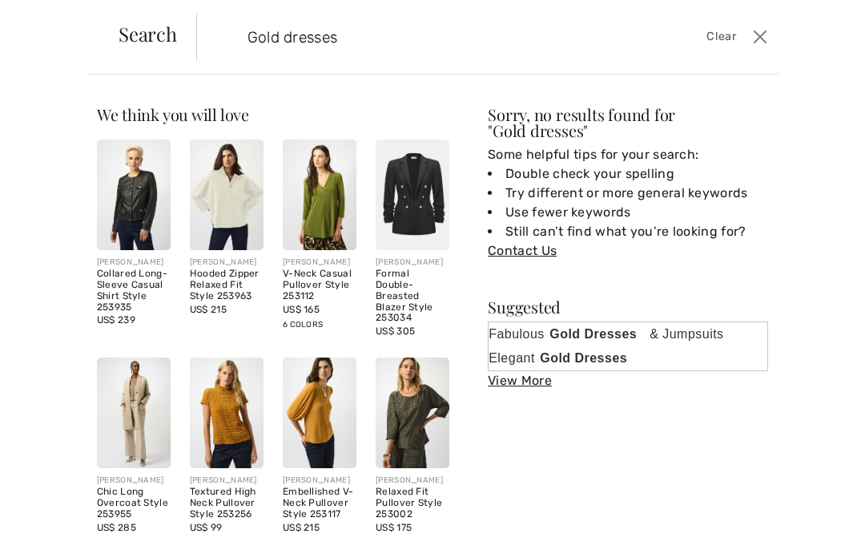
click at [147, 40] on span "Search" at bounding box center [148, 33] width 58 height 19
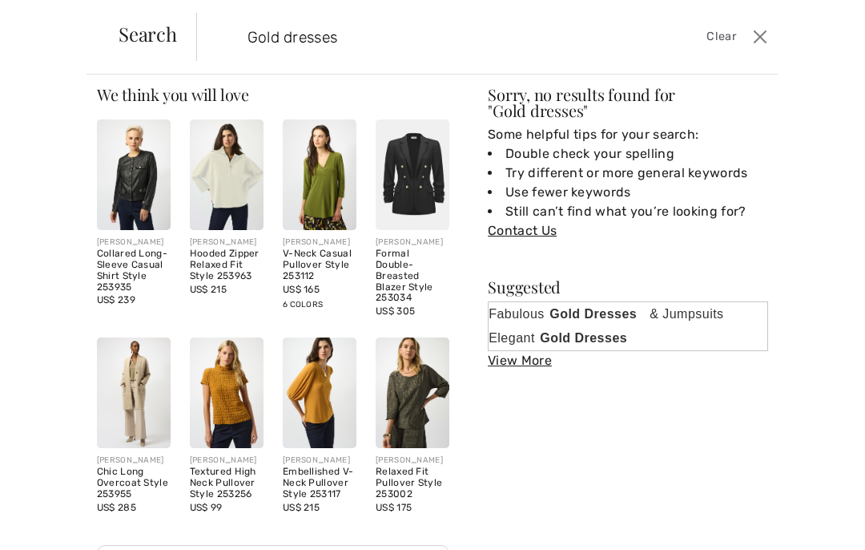
scroll to position [21, 0]
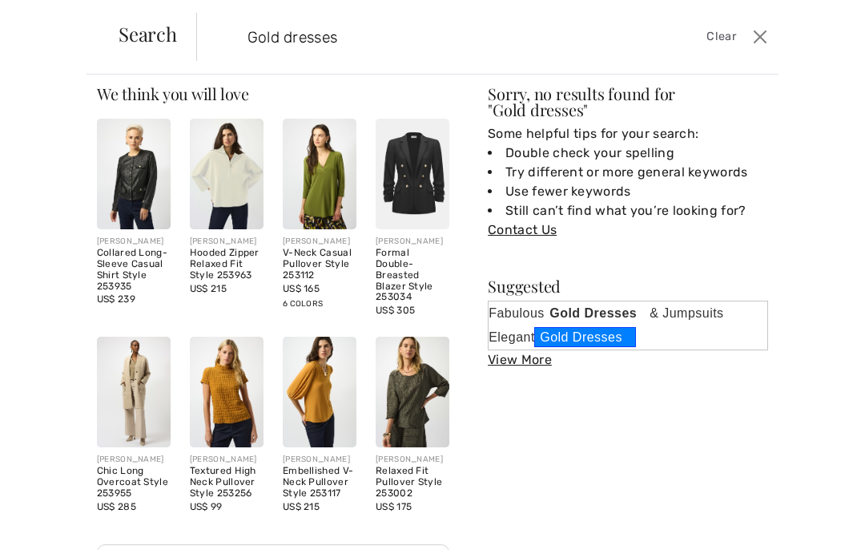
click at [578, 337] on strong "Gold Dresses" at bounding box center [585, 337] width 102 height 20
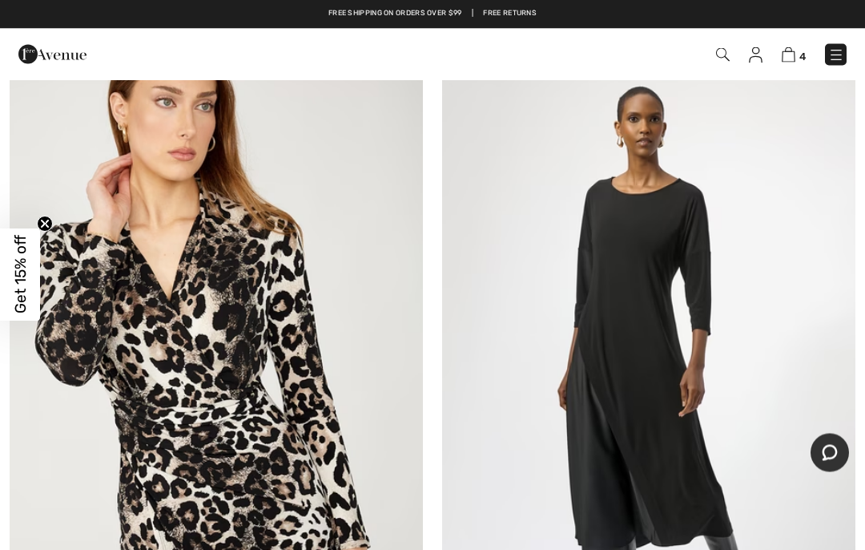
scroll to position [2299, 0]
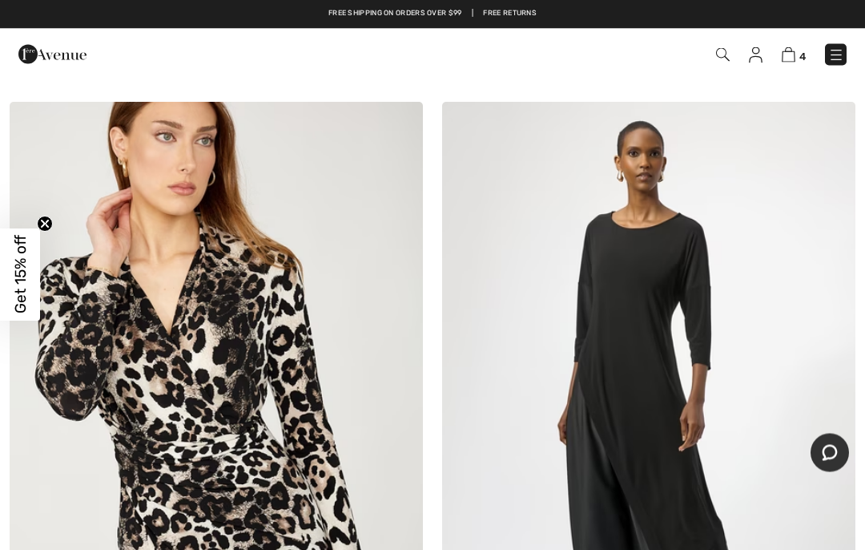
click at [727, 51] on img at bounding box center [723, 55] width 14 height 14
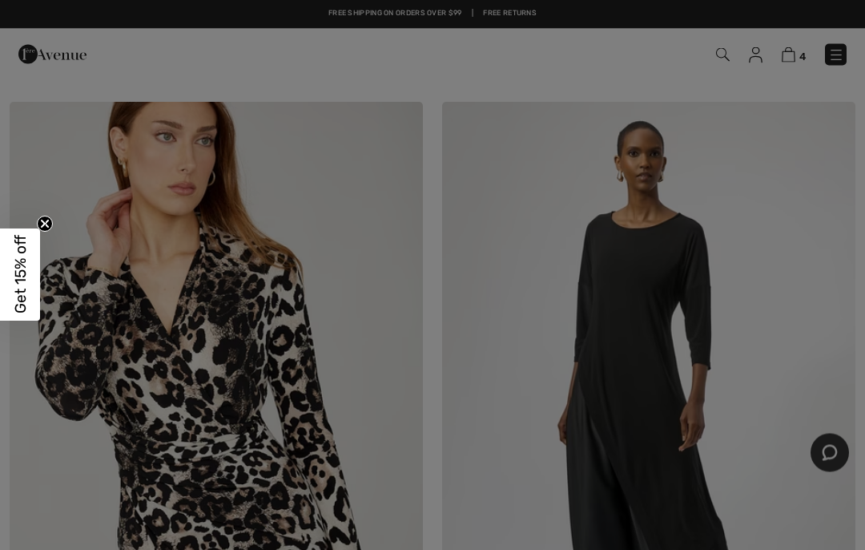
scroll to position [2299, 0]
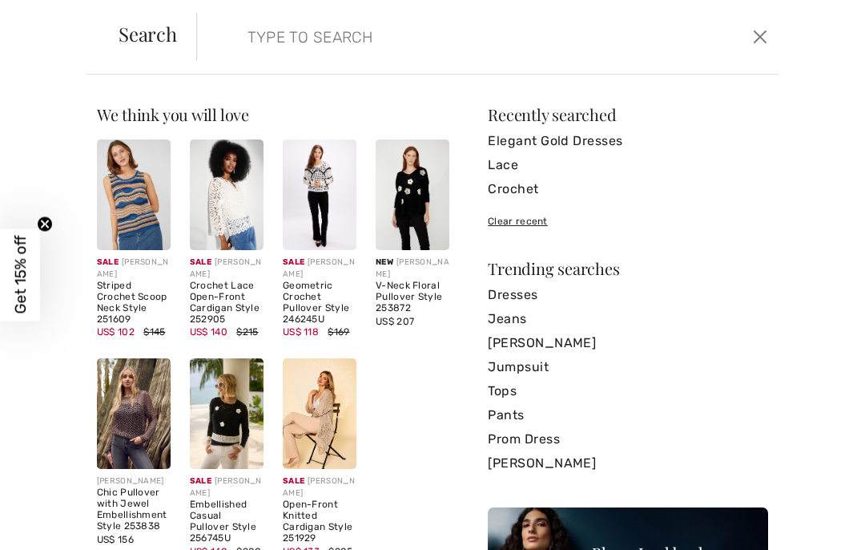
click at [264, 40] on input "search" at bounding box center [428, 37] width 385 height 48
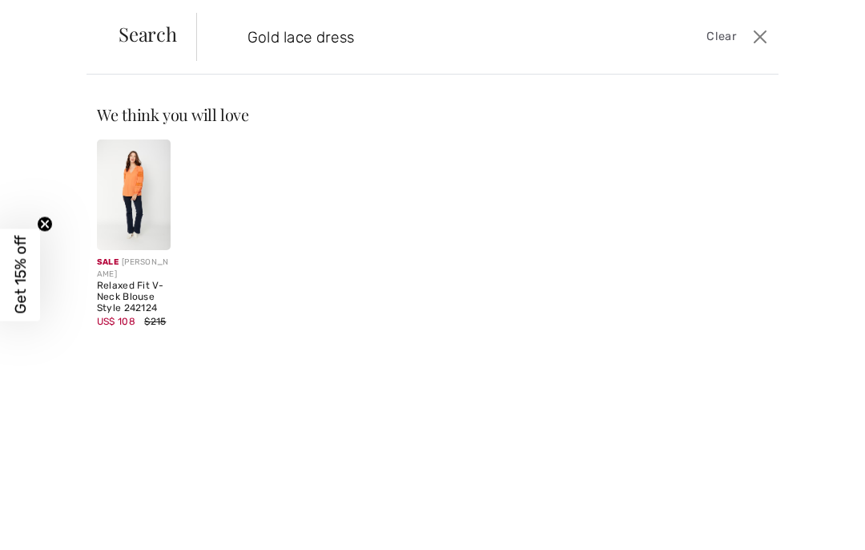
type input "Gold lace dress"
click at [154, 27] on span "Search" at bounding box center [148, 33] width 58 height 19
click at [159, 40] on span "Search" at bounding box center [148, 33] width 58 height 19
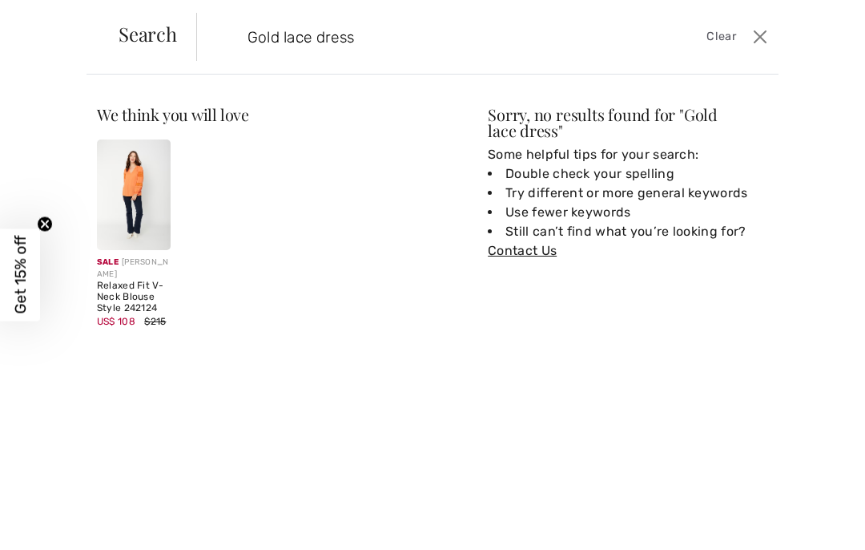
click at [155, 43] on span "Search" at bounding box center [148, 33] width 58 height 19
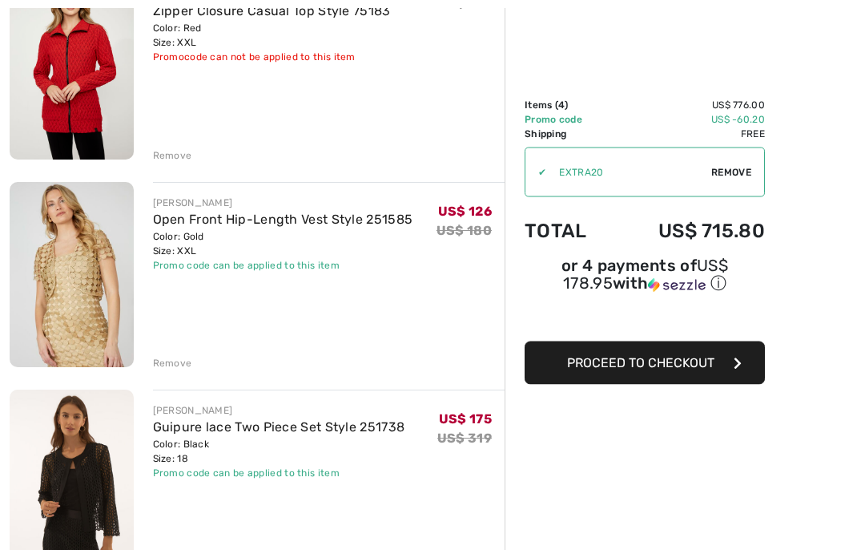
scroll to position [445, 0]
click at [246, 223] on link "Open Front Hip-Length Vest Style 251585" at bounding box center [283, 219] width 260 height 15
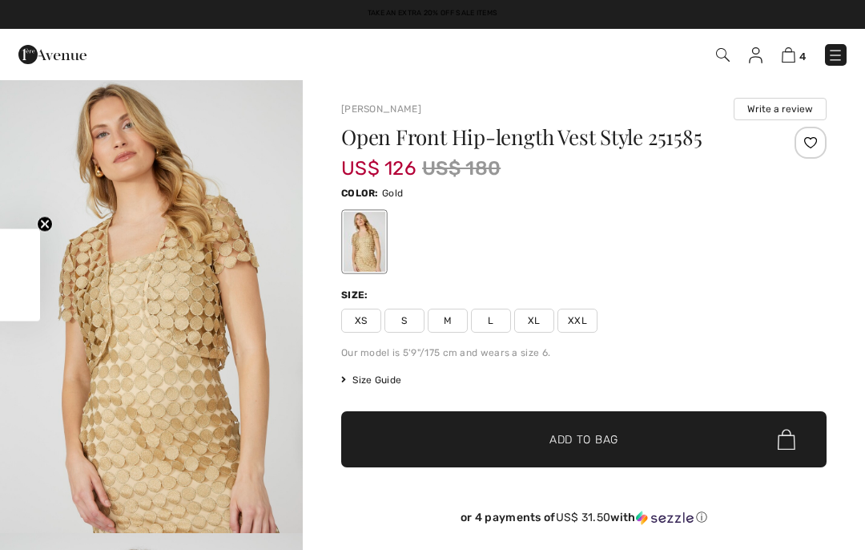
checkbox input "true"
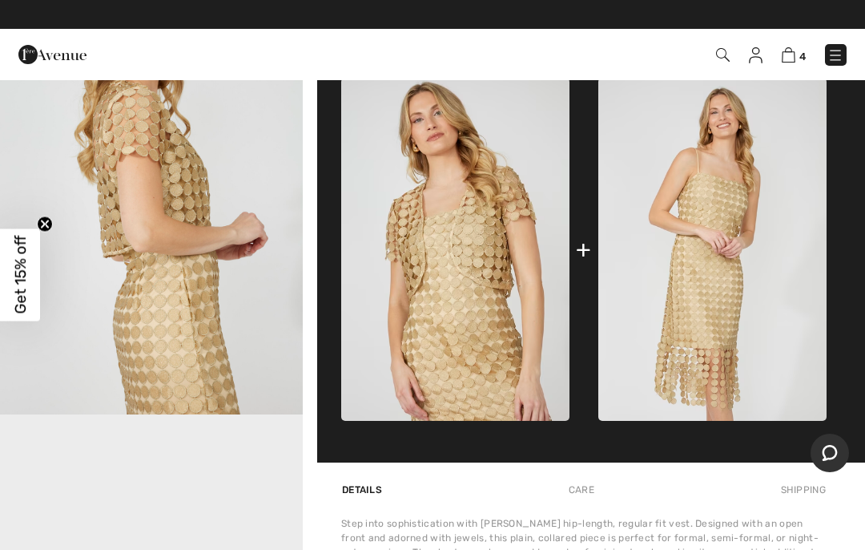
scroll to position [570, 0]
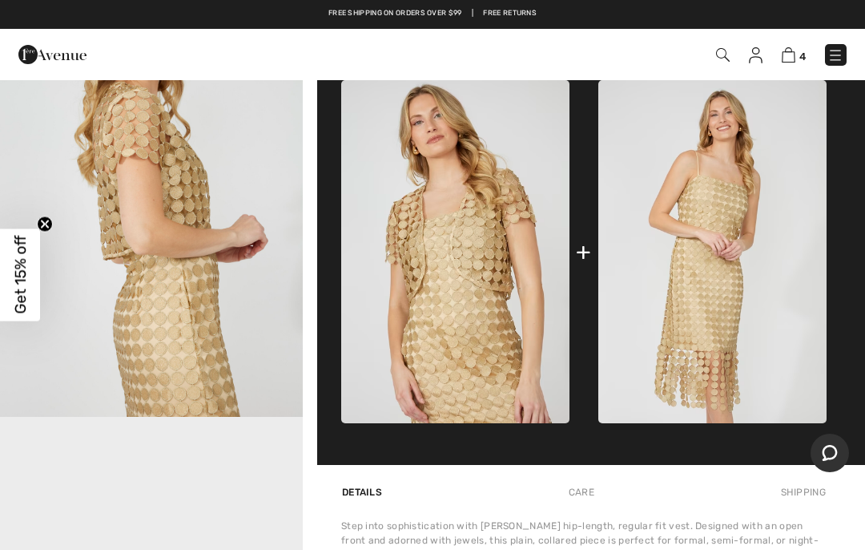
click at [727, 282] on img at bounding box center [712, 251] width 228 height 343
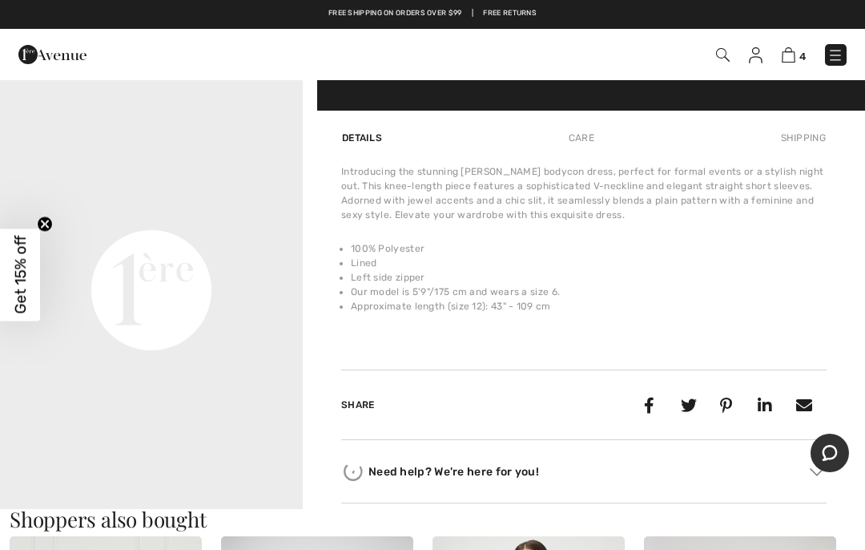
scroll to position [925, 0]
click at [590, 498] on div "Need help? We're here for you! Toll free ([GEOGRAPHIC_DATA]/[GEOGRAPHIC_DATA]):…" at bounding box center [584, 470] width 486 height 63
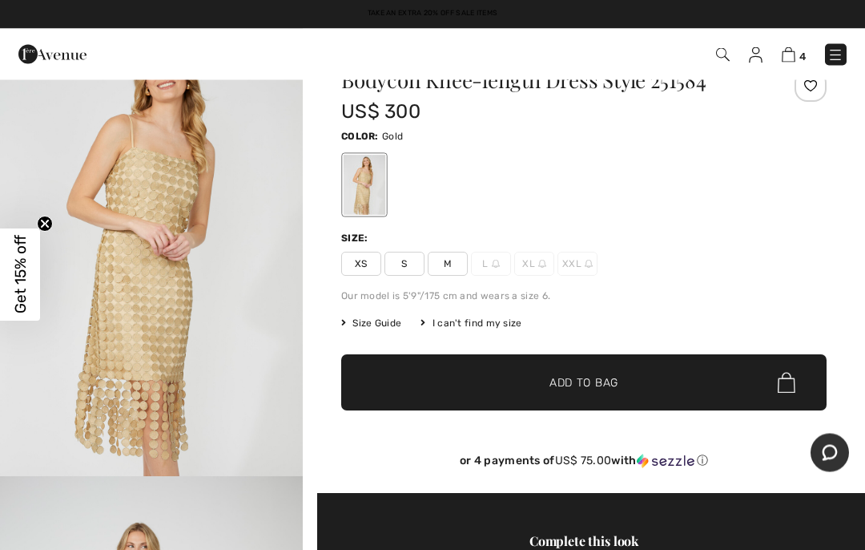
scroll to position [0, 0]
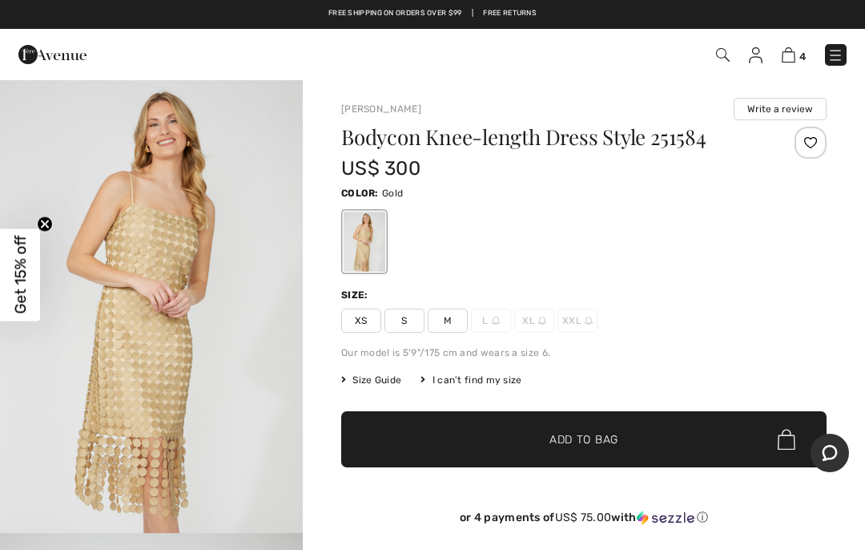
click at [586, 321] on img at bounding box center [589, 320] width 8 height 8
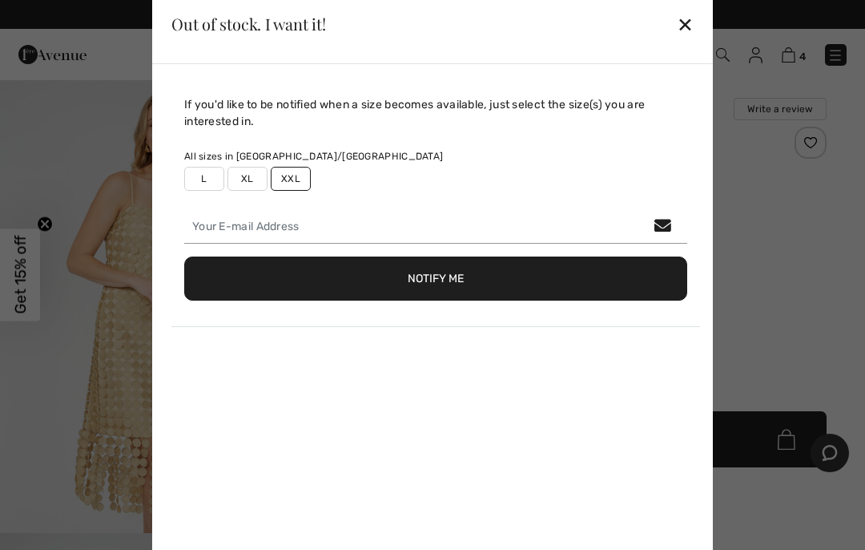
click at [582, 324] on div "If you'd like to be notified when a size becomes available, just select the siz…" at bounding box center [435, 211] width 529 height 231
click at [300, 176] on label "XXL" at bounding box center [291, 179] width 40 height 24
type input "false"
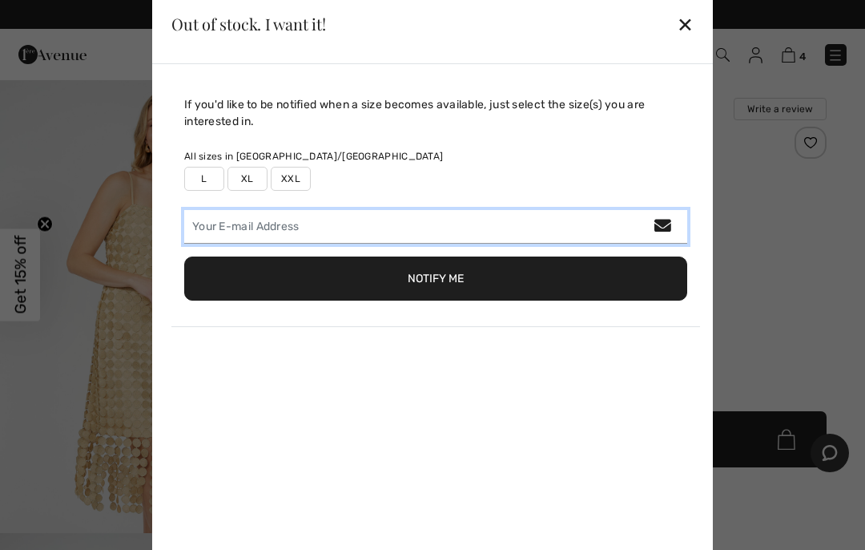
click at [240, 227] on input "email" at bounding box center [435, 227] width 503 height 34
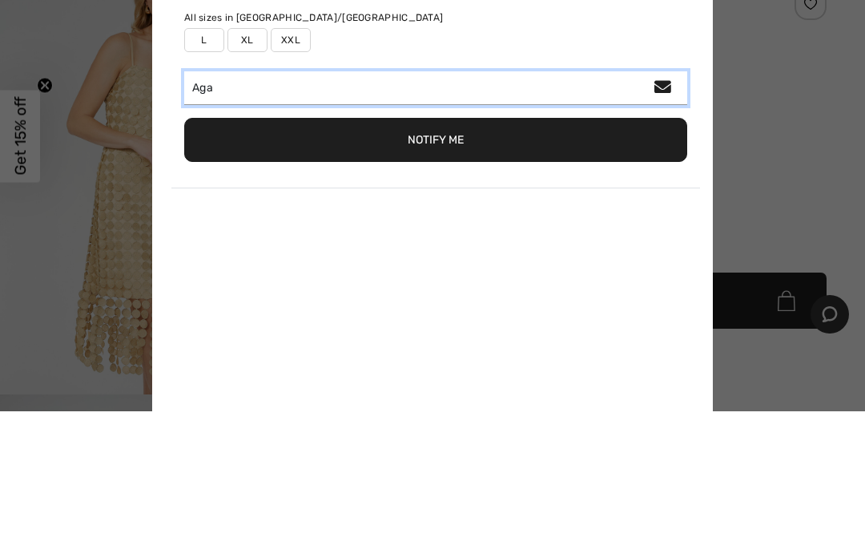
type input "[EMAIL_ADDRESS][DOMAIN_NAME]"
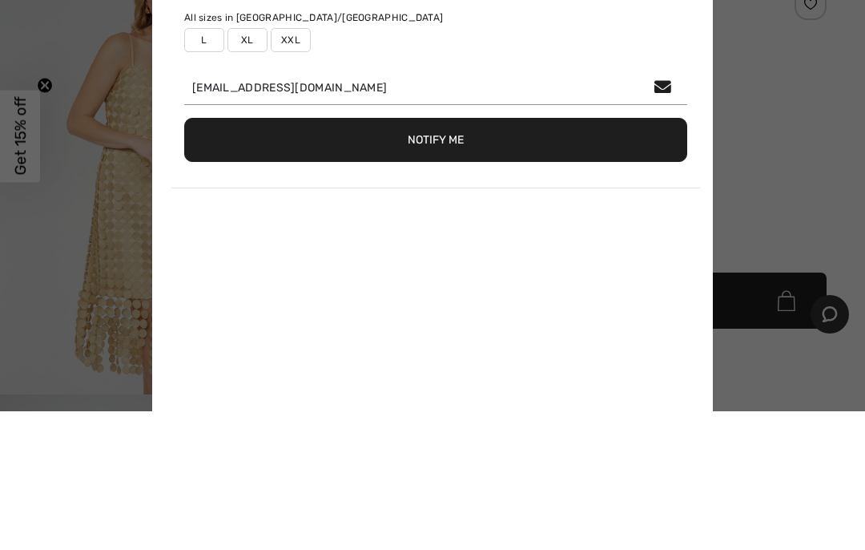
scroll to position [139, 0]
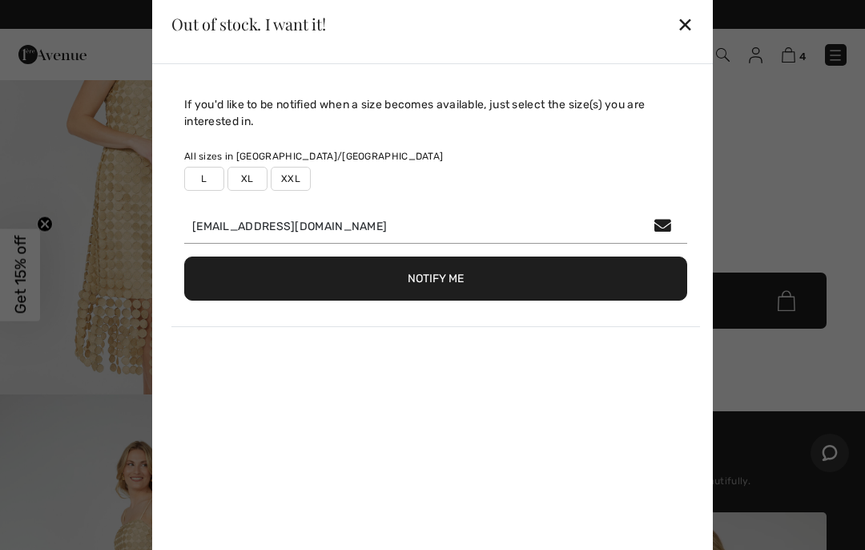
click at [435, 284] on button "Notify Me" at bounding box center [435, 278] width 503 height 44
click at [301, 180] on label "XXL" at bounding box center [291, 179] width 40 height 24
type input "true"
click at [443, 279] on button "Notify Me" at bounding box center [435, 278] width 503 height 44
